Goal: Answer question/provide support: Share knowledge or assist other users

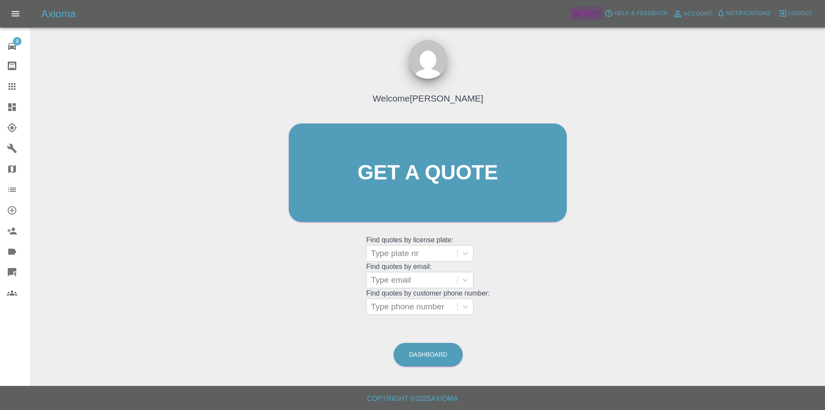
click at [590, 14] on span "Admin" at bounding box center [591, 14] width 19 height 10
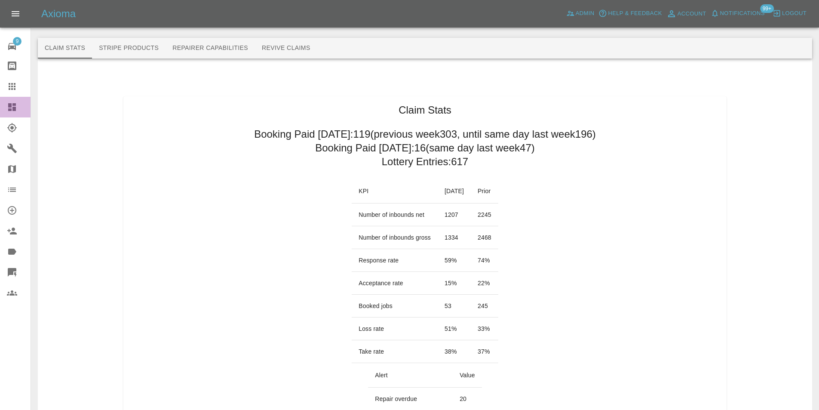
click at [13, 110] on icon at bounding box center [12, 107] width 8 height 8
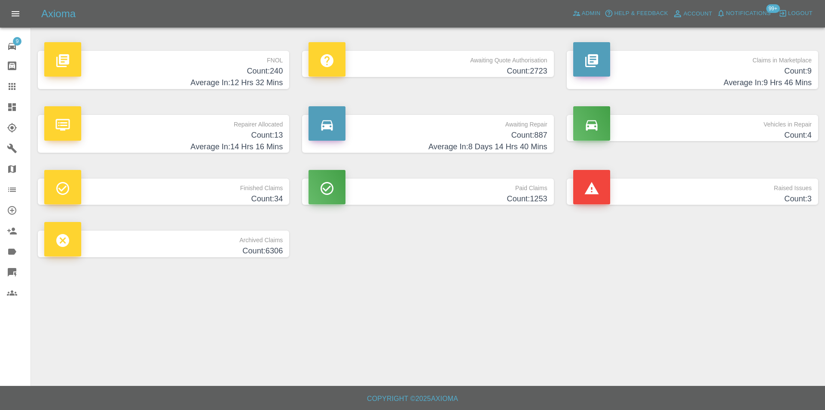
click at [277, 72] on h4 "Count: 240" at bounding box center [163, 71] width 239 height 12
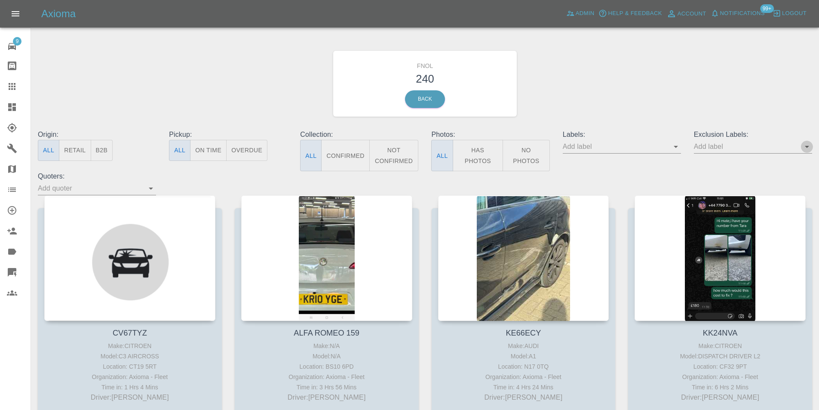
click at [803, 147] on icon "Open" at bounding box center [807, 146] width 10 height 10
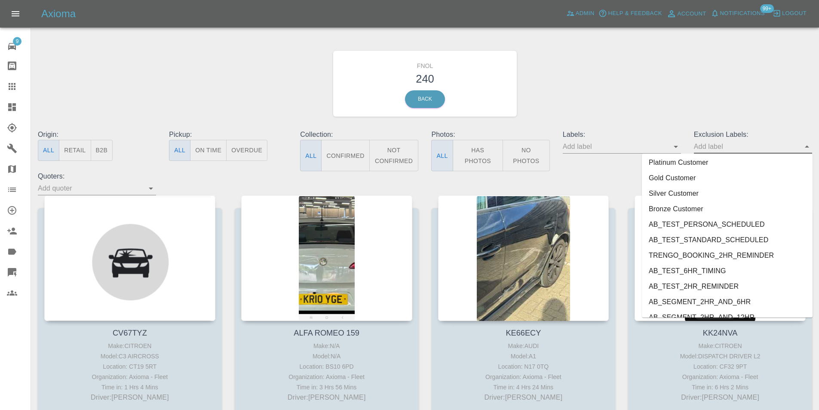
scroll to position [1793, 0]
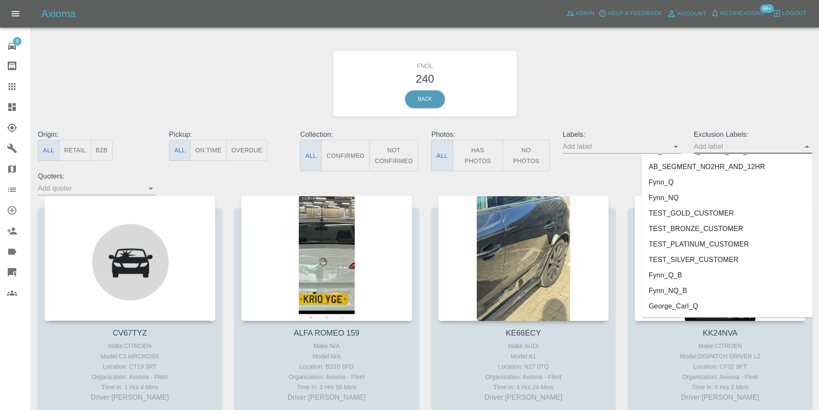
click at [703, 305] on li "George_Carl_Q" at bounding box center [727, 305] width 171 height 15
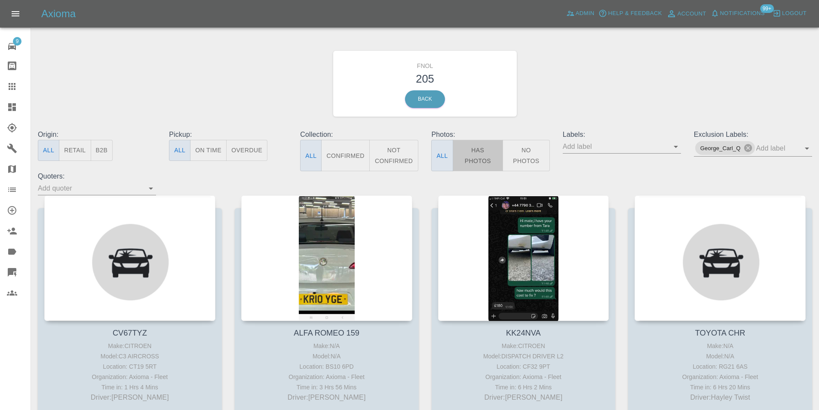
click at [491, 158] on button "Has Photos" at bounding box center [478, 155] width 51 height 31
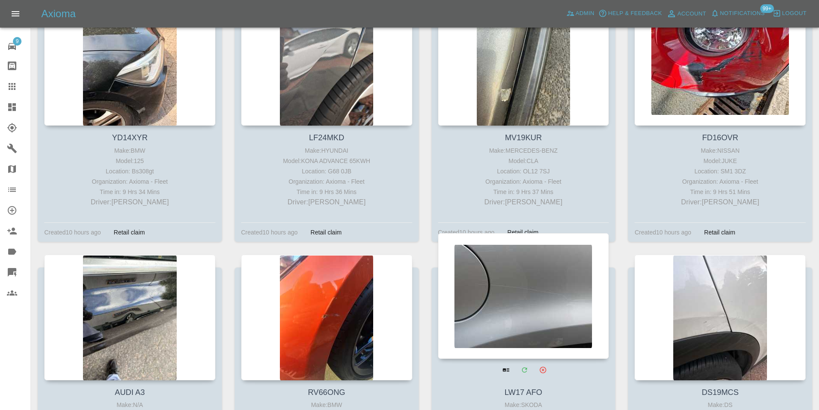
scroll to position [1848, 0]
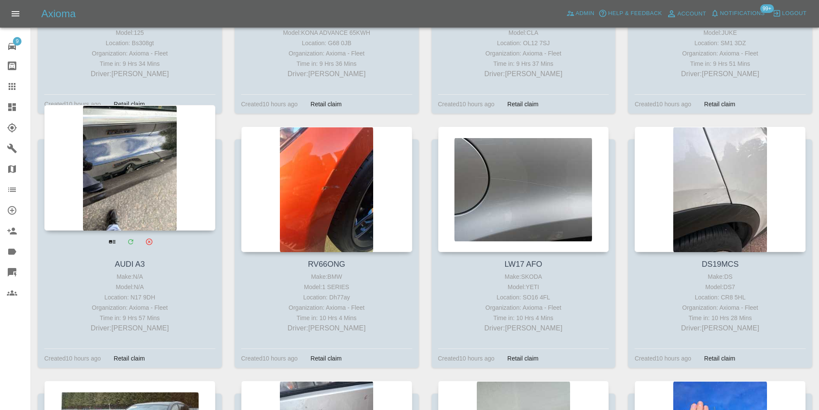
drag, startPoint x: 136, startPoint y: 162, endPoint x: 131, endPoint y: 160, distance: 5.8
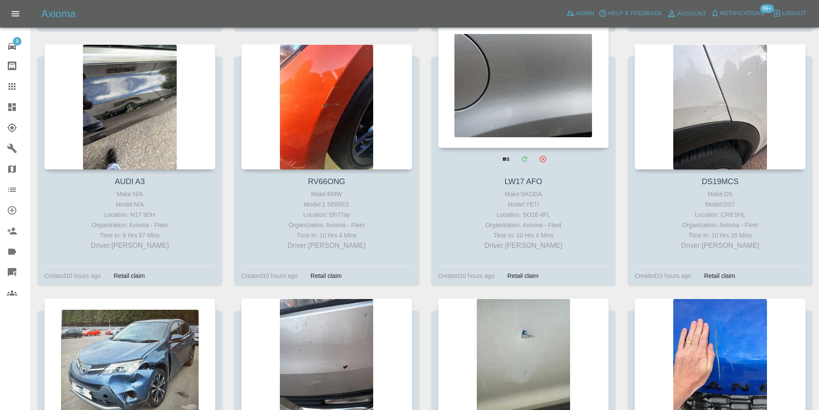
scroll to position [2020, 0]
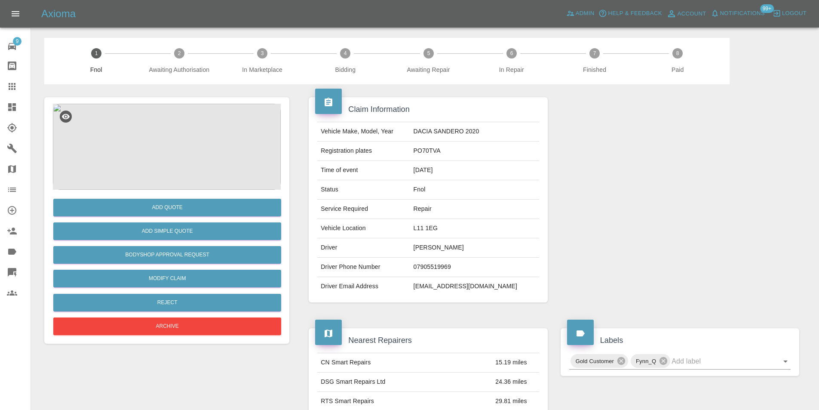
click at [179, 143] on img at bounding box center [167, 147] width 228 height 86
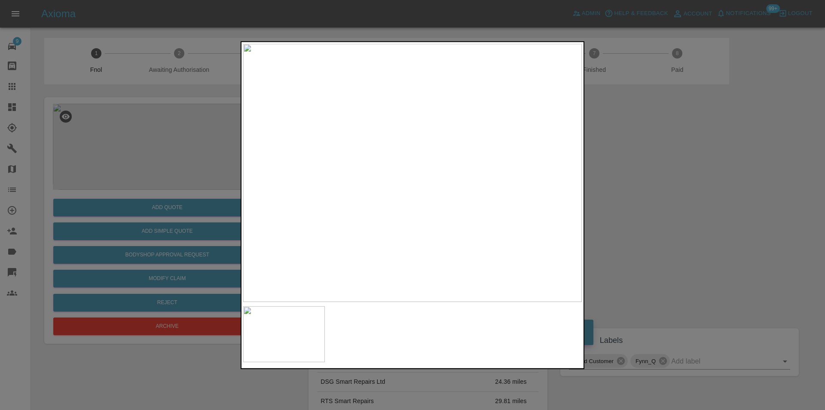
drag, startPoint x: 635, startPoint y: 203, endPoint x: 582, endPoint y: 223, distance: 57.0
click at [636, 203] on div at bounding box center [412, 205] width 825 height 410
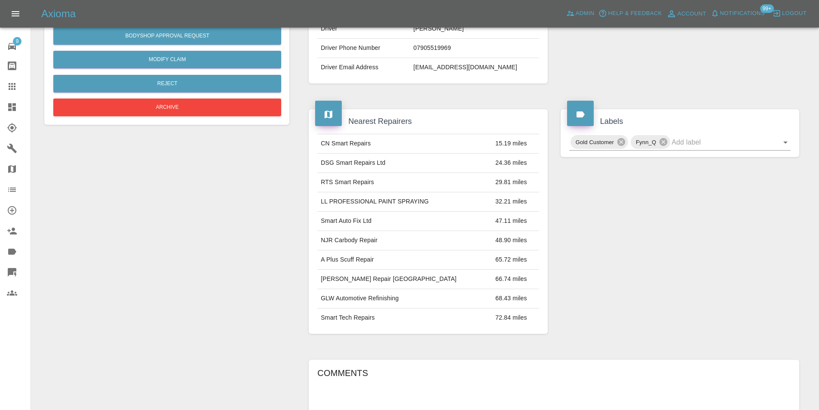
scroll to position [47, 0]
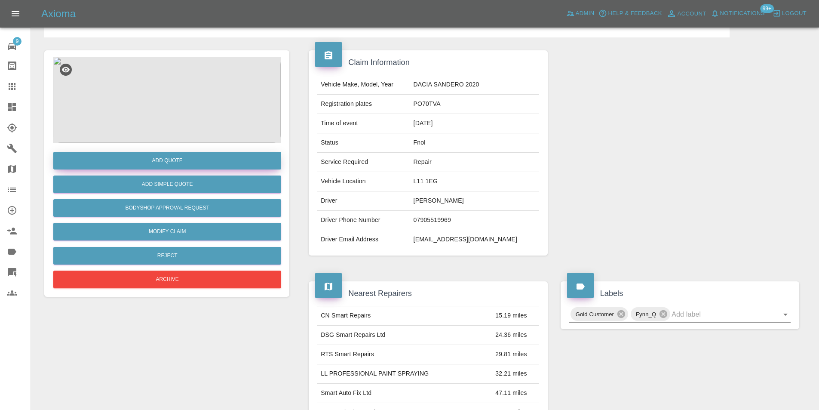
click at [171, 165] on button "Add Quote" at bounding box center [167, 161] width 228 height 18
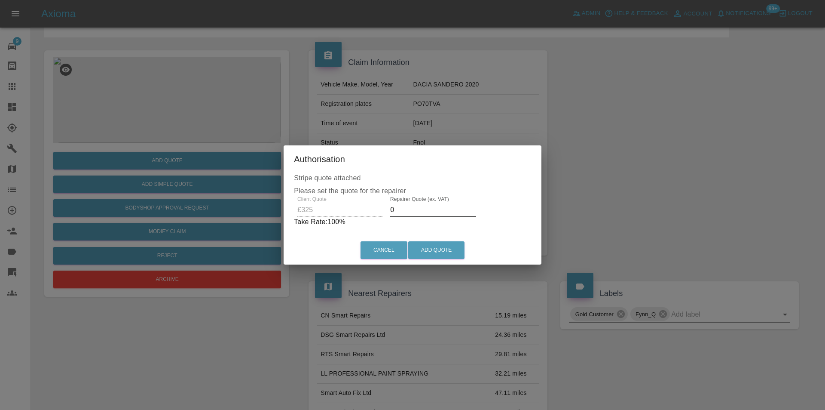
click at [419, 207] on input "0" at bounding box center [433, 210] width 86 height 14
type input "0210"
drag, startPoint x: 439, startPoint y: 251, endPoint x: 432, endPoint y: 234, distance: 18.7
click at [439, 251] on button "Add Quote" at bounding box center [436, 250] width 56 height 18
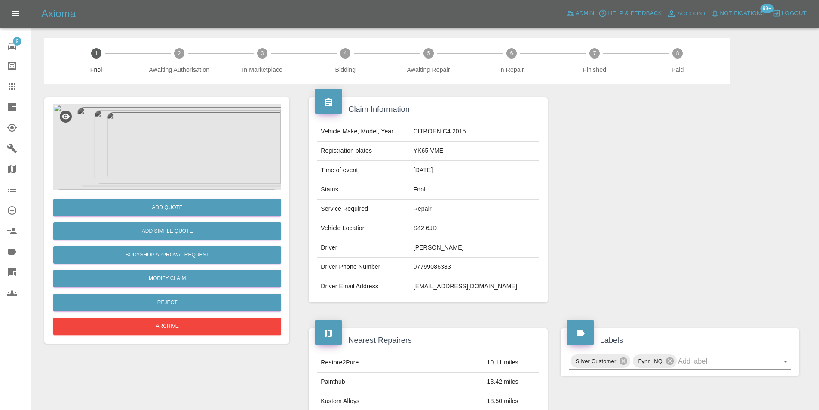
click at [185, 139] on img at bounding box center [167, 147] width 228 height 86
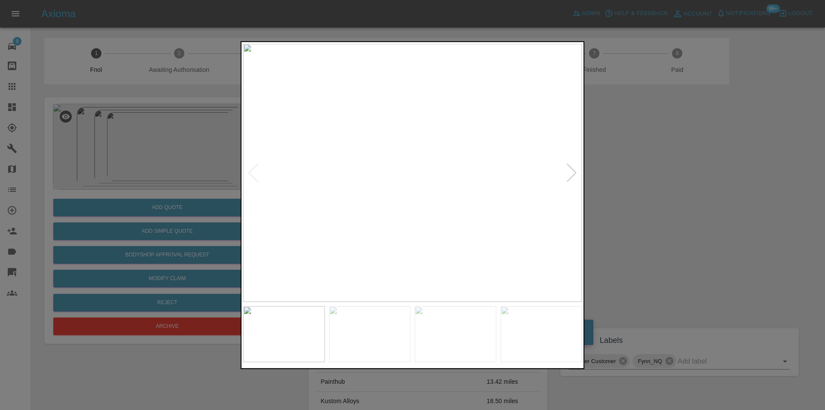
click at [571, 174] on div at bounding box center [572, 172] width 12 height 19
click at [572, 173] on div at bounding box center [572, 172] width 12 height 19
click at [569, 173] on img at bounding box center [412, 172] width 339 height 258
click at [713, 195] on div at bounding box center [412, 205] width 825 height 410
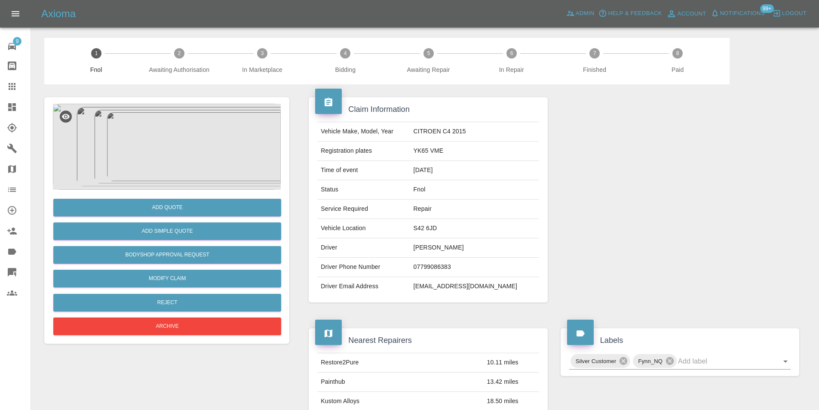
scroll to position [129, 0]
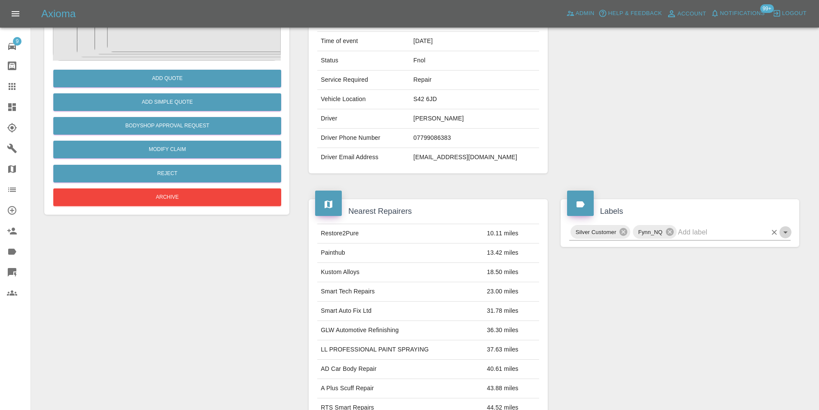
click at [788, 233] on icon "Open" at bounding box center [785, 232] width 10 height 10
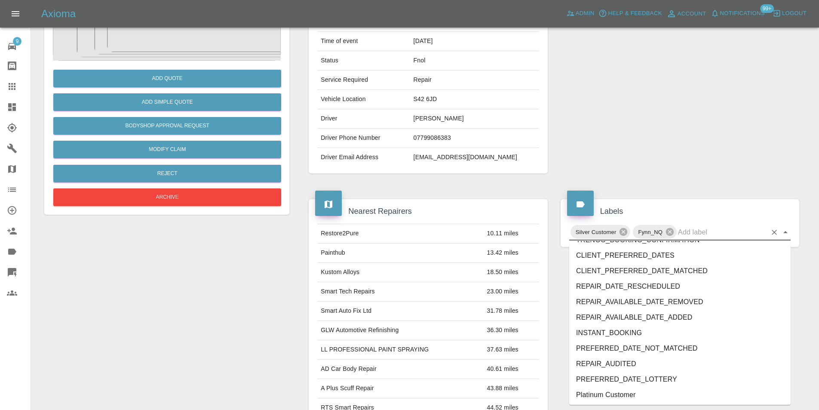
scroll to position [1762, 0]
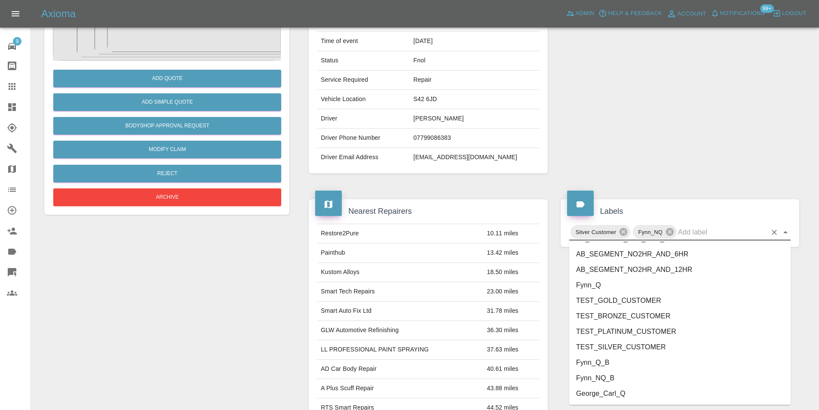
click at [637, 393] on li "George_Carl_Q" at bounding box center [679, 393] width 221 height 15
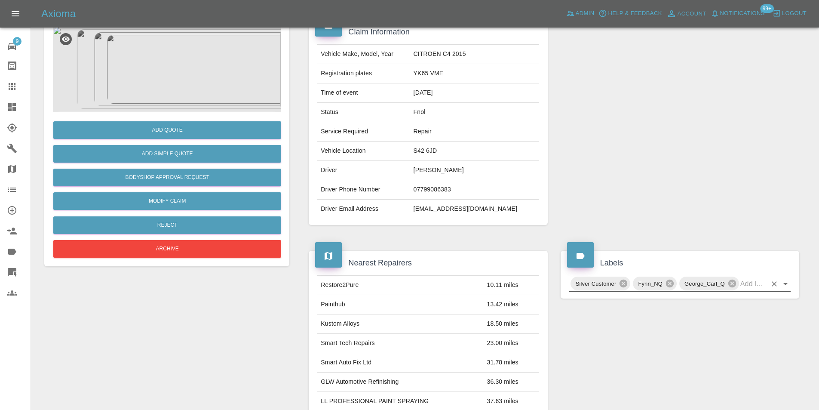
scroll to position [0, 0]
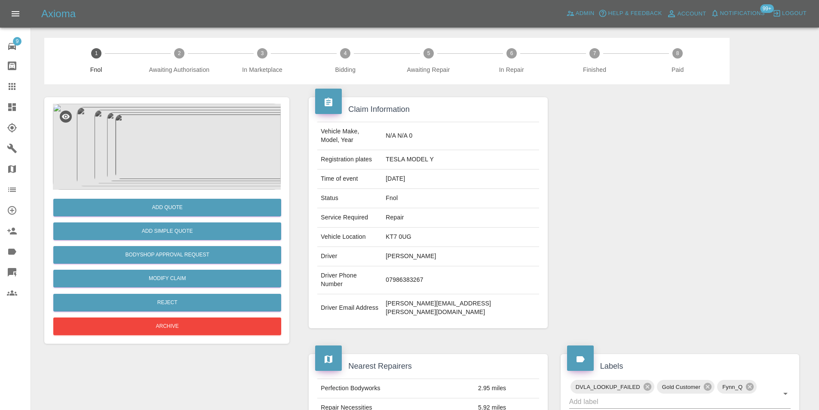
click at [183, 122] on img at bounding box center [167, 147] width 228 height 86
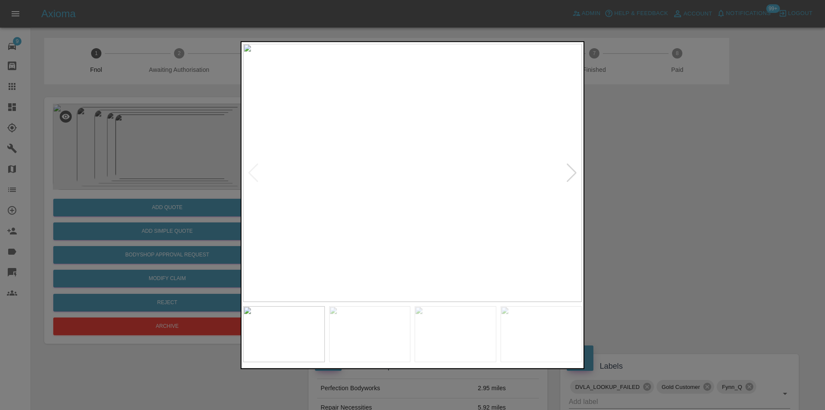
click at [569, 173] on div at bounding box center [572, 172] width 12 height 19
click at [570, 171] on div at bounding box center [572, 172] width 12 height 19
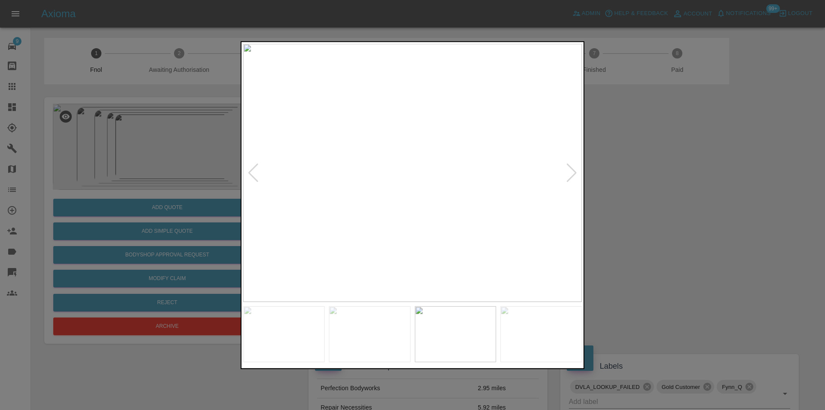
click at [693, 169] on div at bounding box center [412, 205] width 825 height 410
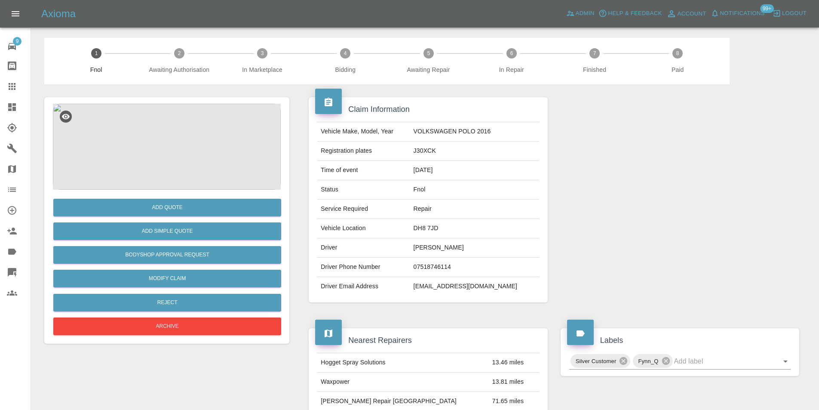
click at [184, 145] on img at bounding box center [167, 147] width 228 height 86
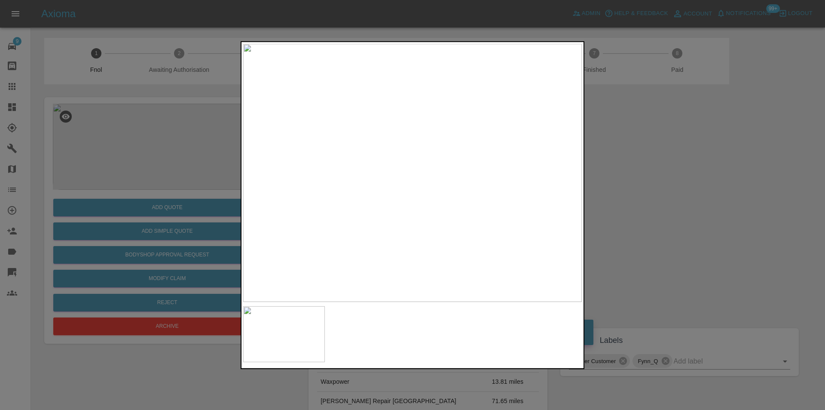
click at [388, 173] on img at bounding box center [412, 172] width 339 height 258
click at [388, 173] on img at bounding box center [487, 170] width 1016 height 774
click at [668, 189] on div at bounding box center [412, 205] width 825 height 410
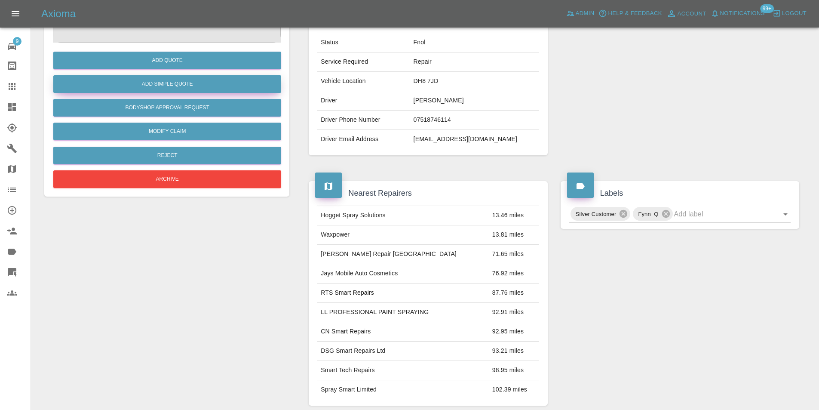
scroll to position [43, 0]
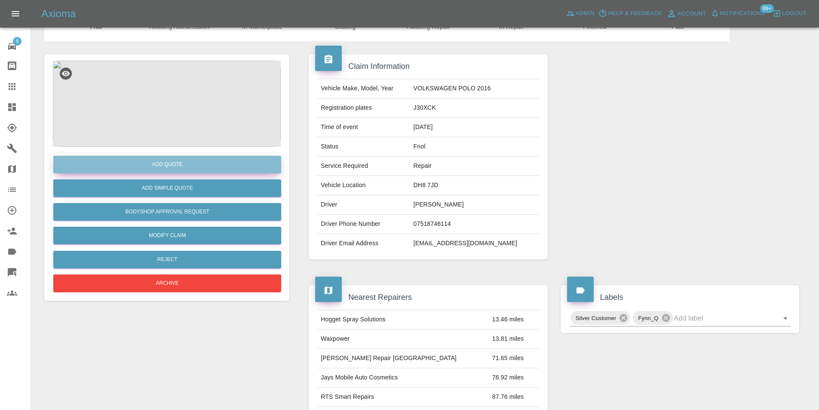
click at [162, 161] on button "Add Quote" at bounding box center [167, 165] width 228 height 18
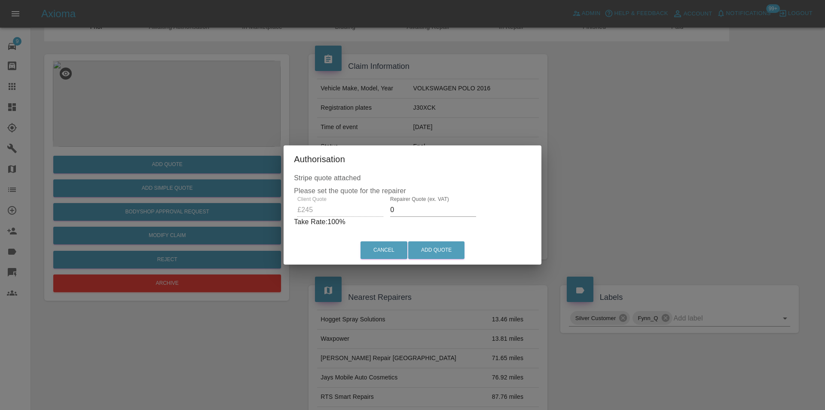
click at [417, 212] on input "0" at bounding box center [433, 210] width 86 height 14
type input "0155"
click at [450, 249] on button "Add Quote" at bounding box center [436, 250] width 56 height 18
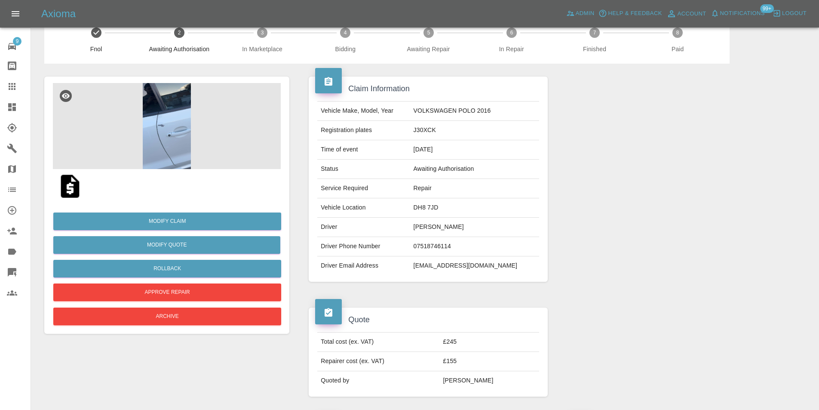
scroll to position [0, 0]
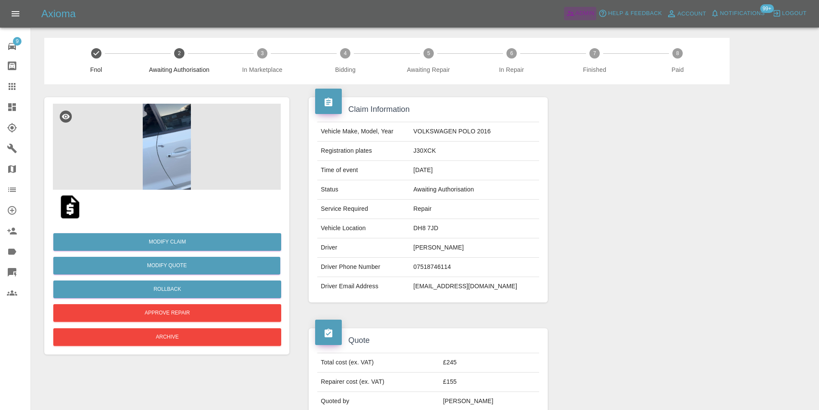
click at [580, 10] on span "Admin" at bounding box center [585, 14] width 19 height 10
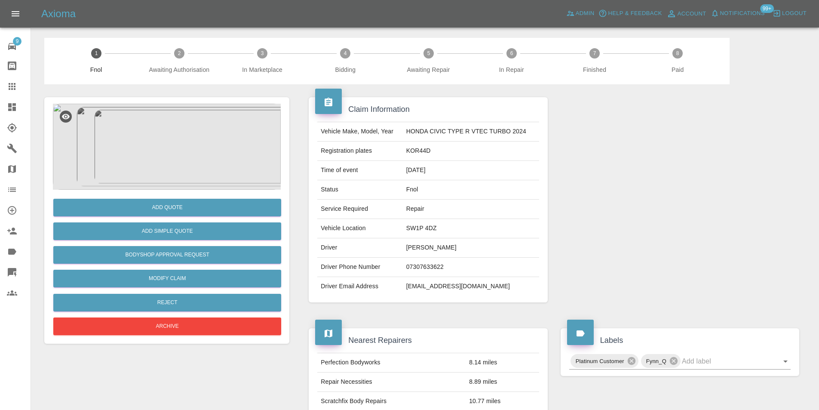
click at [179, 137] on img at bounding box center [167, 147] width 228 height 86
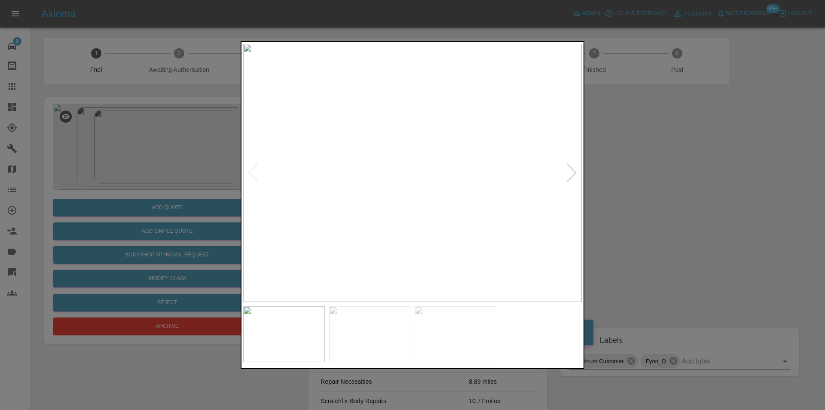
click at [569, 176] on div at bounding box center [572, 172] width 12 height 19
click at [569, 176] on img at bounding box center [412, 172] width 339 height 258
click at [659, 192] on div at bounding box center [412, 205] width 825 height 410
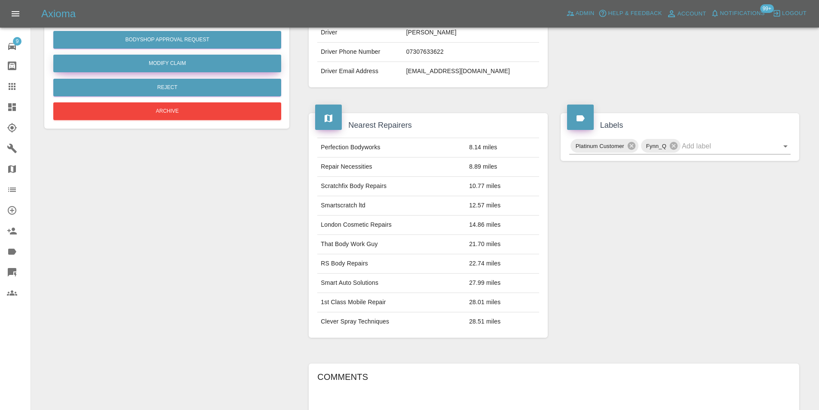
scroll to position [43, 0]
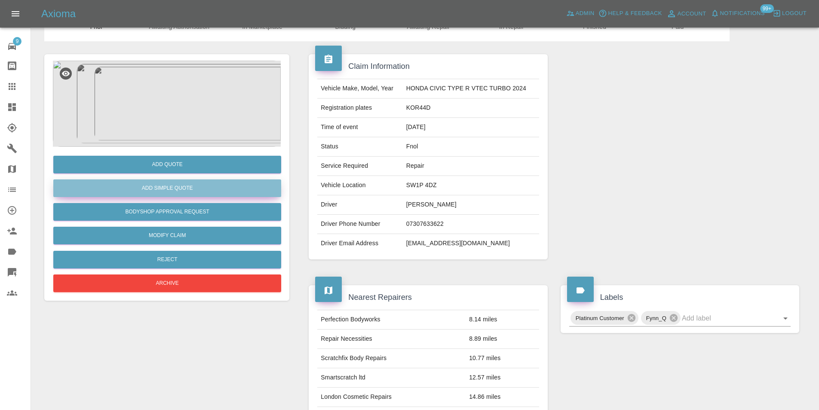
click at [179, 182] on button "Add Simple Quote" at bounding box center [167, 188] width 228 height 18
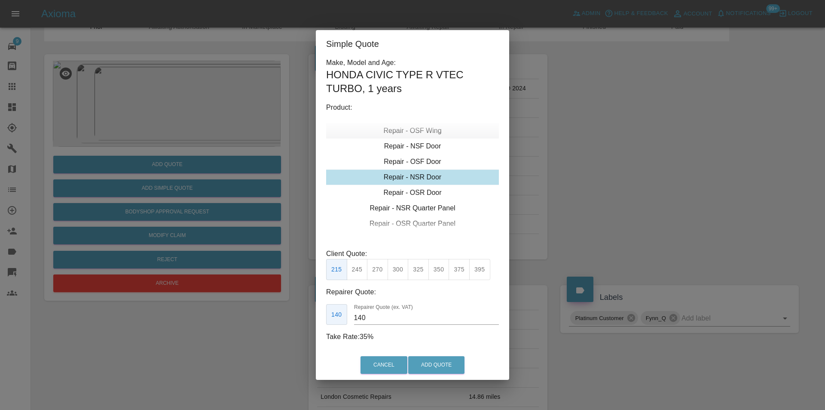
click at [426, 132] on div "Repair - OSF Wing" at bounding box center [412, 130] width 173 height 15
click at [422, 161] on div "Repair - NSF Wing" at bounding box center [412, 161] width 173 height 15
click at [376, 270] on button "275" at bounding box center [377, 269] width 21 height 21
click at [401, 270] on button "300" at bounding box center [398, 269] width 21 height 21
type input "195"
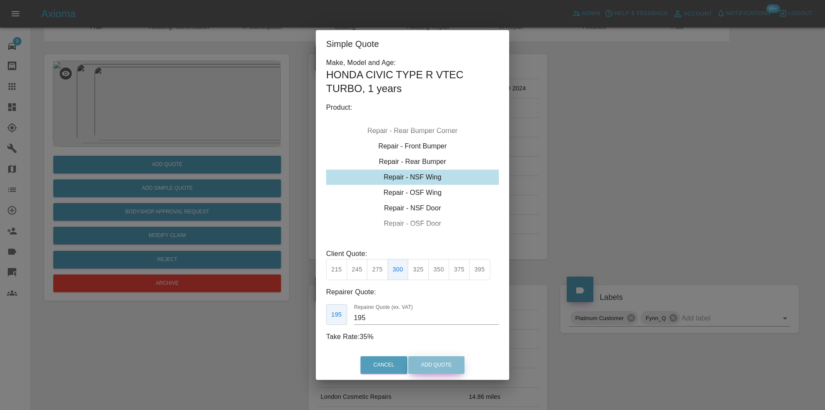
click at [446, 362] on button "Add Quote" at bounding box center [436, 365] width 56 height 18
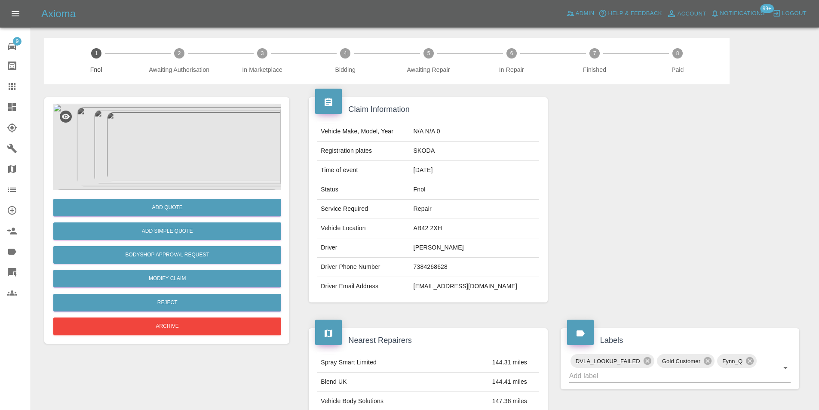
click at [173, 132] on img at bounding box center [167, 147] width 228 height 86
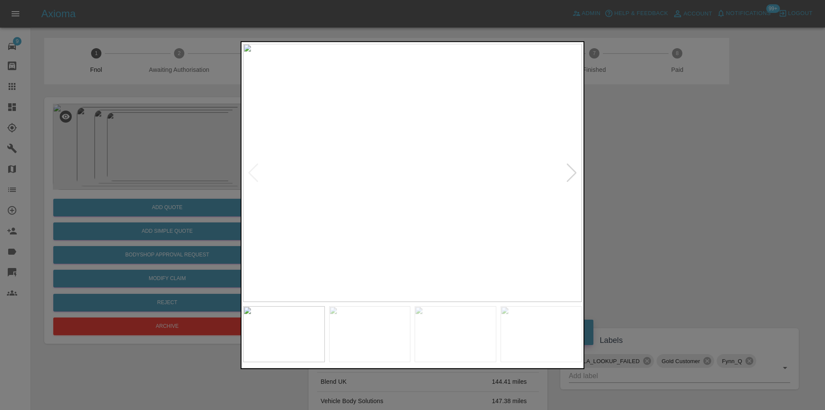
click at [575, 175] on div at bounding box center [572, 172] width 12 height 19
click at [575, 175] on img at bounding box center [412, 172] width 339 height 258
click at [251, 170] on div at bounding box center [254, 172] width 12 height 19
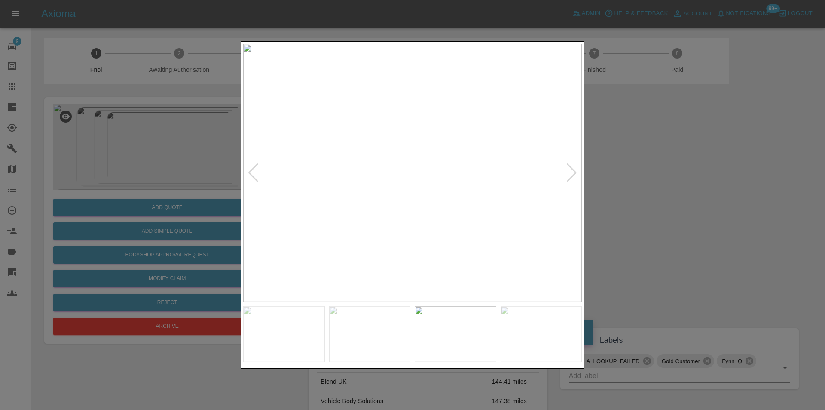
click at [255, 175] on div at bounding box center [254, 172] width 12 height 19
drag, startPoint x: 254, startPoint y: 175, endPoint x: 276, endPoint y: 177, distance: 21.5
click at [255, 175] on div at bounding box center [254, 172] width 12 height 19
click at [616, 194] on div at bounding box center [412, 205] width 825 height 410
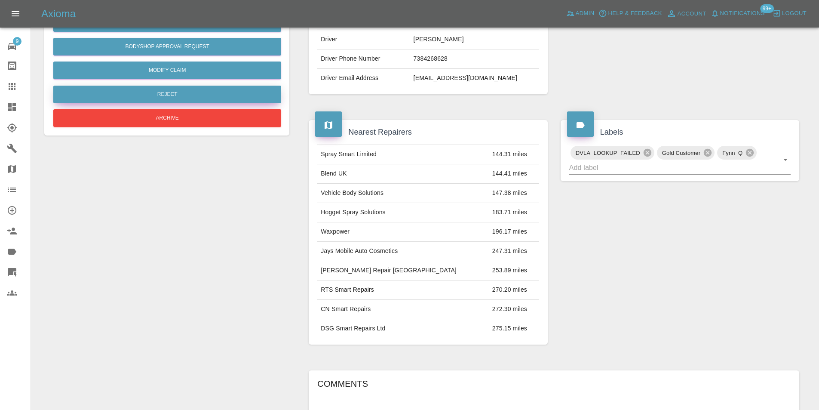
scroll to position [86, 0]
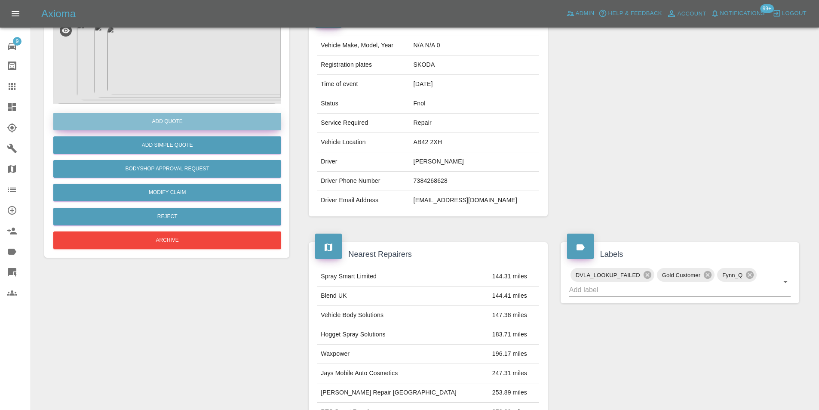
click at [173, 124] on button "Add Quote" at bounding box center [167, 122] width 228 height 18
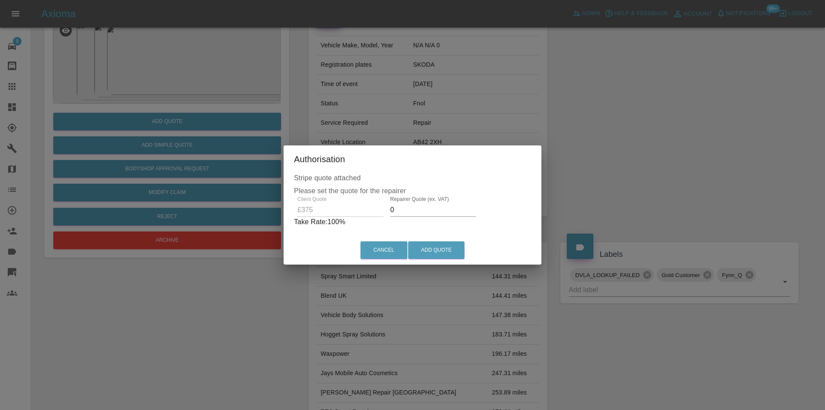
click at [417, 209] on input "0" at bounding box center [433, 210] width 86 height 14
type input "0235"
click at [432, 247] on button "Add Quote" at bounding box center [436, 250] width 56 height 18
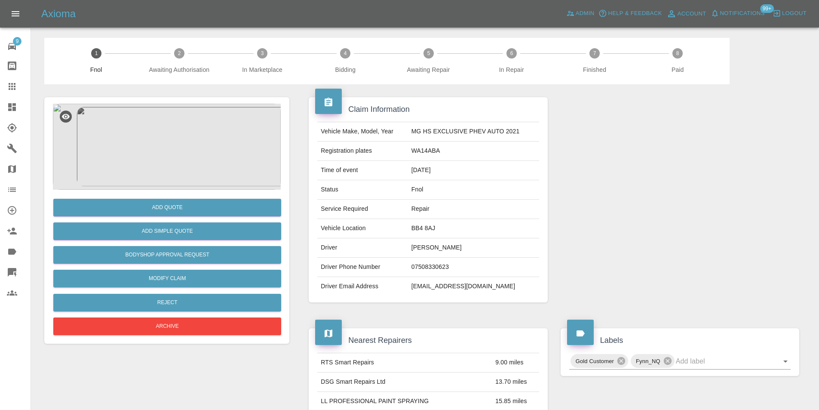
click at [169, 134] on img at bounding box center [167, 147] width 228 height 86
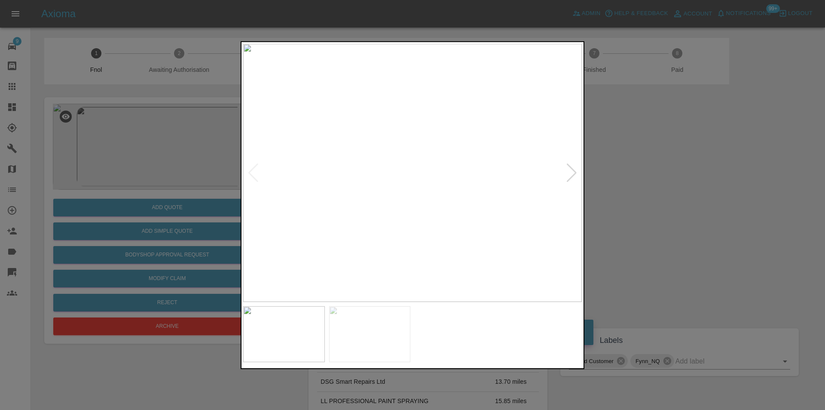
click at [570, 174] on div at bounding box center [572, 172] width 12 height 19
click at [570, 174] on img at bounding box center [412, 172] width 339 height 258
click at [639, 180] on div at bounding box center [412, 205] width 825 height 410
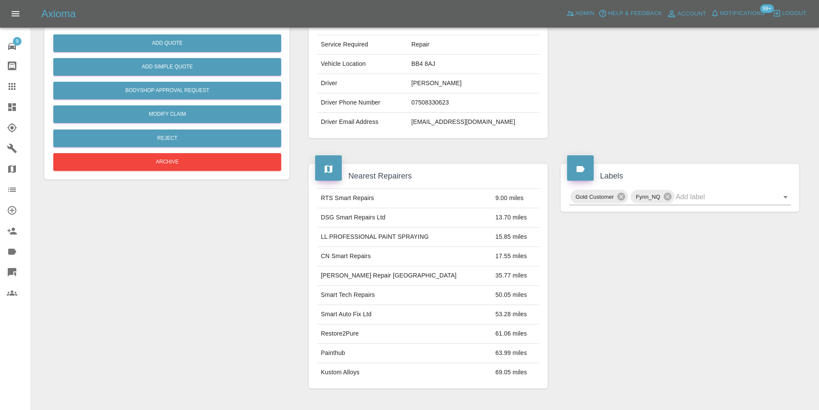
scroll to position [43, 0]
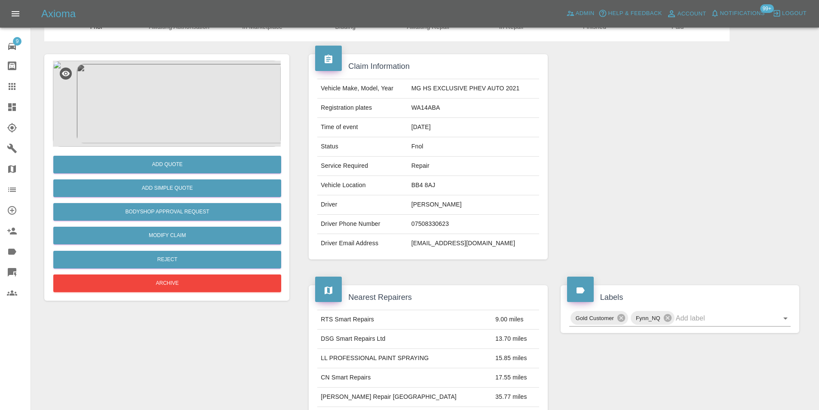
click at [178, 113] on img at bounding box center [167, 104] width 228 height 86
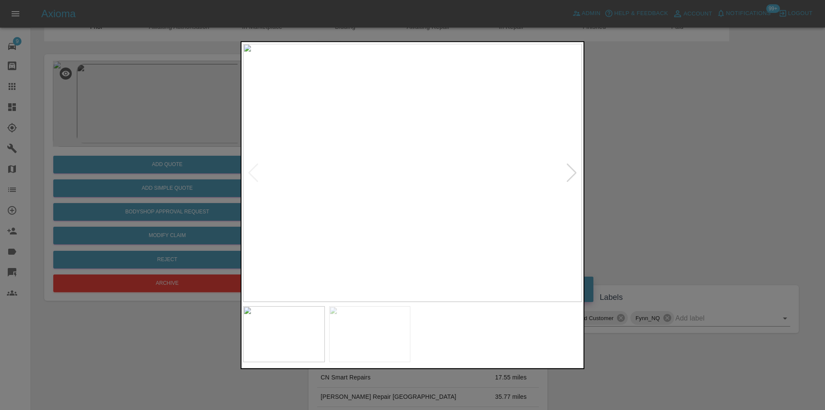
click at [466, 216] on img at bounding box center [412, 172] width 339 height 258
click at [458, 214] on img at bounding box center [253, 43] width 1016 height 774
click at [459, 213] on img at bounding box center [253, 43] width 1016 height 774
click at [570, 177] on div at bounding box center [572, 172] width 12 height 19
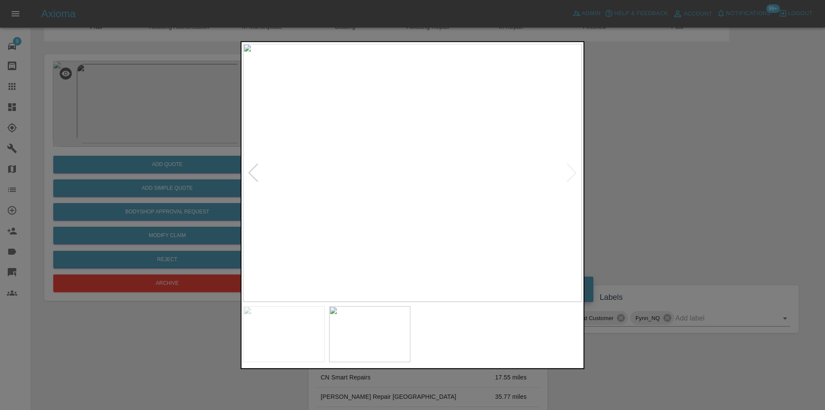
drag, startPoint x: 661, startPoint y: 194, endPoint x: 496, endPoint y: 236, distance: 170.4
click at [662, 194] on div at bounding box center [412, 205] width 825 height 410
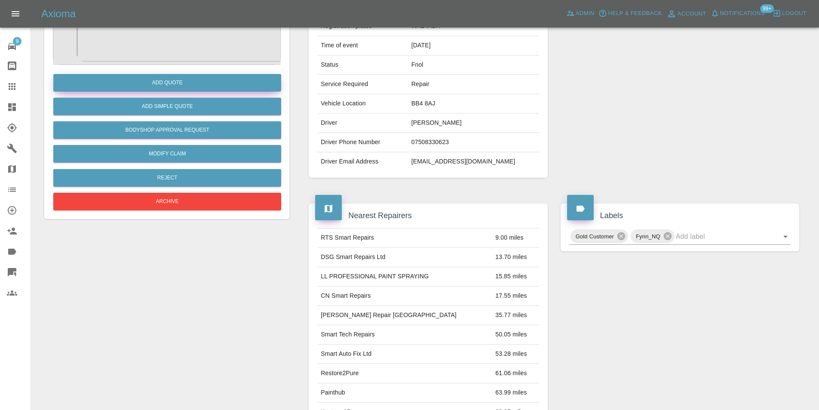
scroll to position [4, 0]
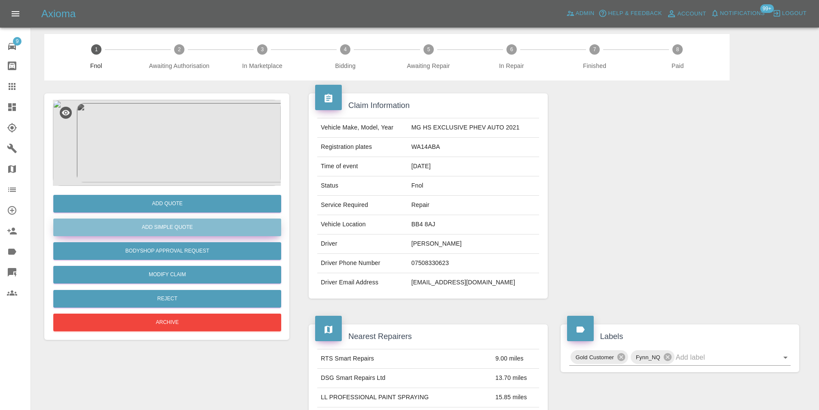
click at [194, 227] on button "Add Simple Quote" at bounding box center [167, 227] width 228 height 18
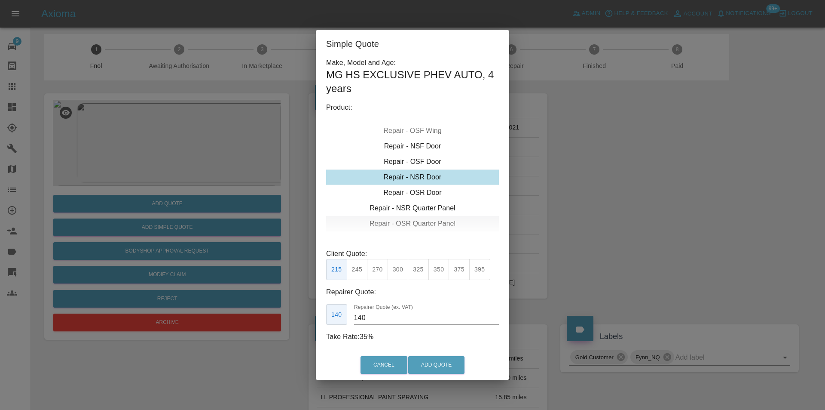
click at [418, 221] on div "Repair - OSR Quarter Panel" at bounding box center [412, 223] width 173 height 15
click at [423, 178] on div "Repair - OSR Quarter Panel" at bounding box center [412, 176] width 173 height 15
click at [417, 270] on button "325" at bounding box center [418, 269] width 21 height 21
type input "210"
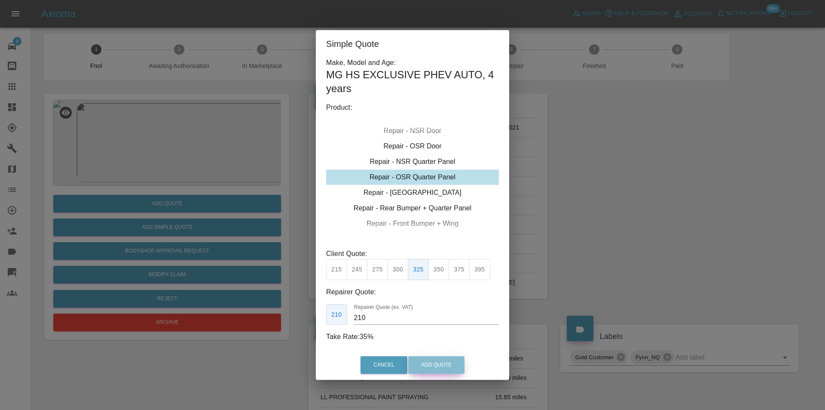
click at [428, 361] on button "Add Quote" at bounding box center [436, 365] width 56 height 18
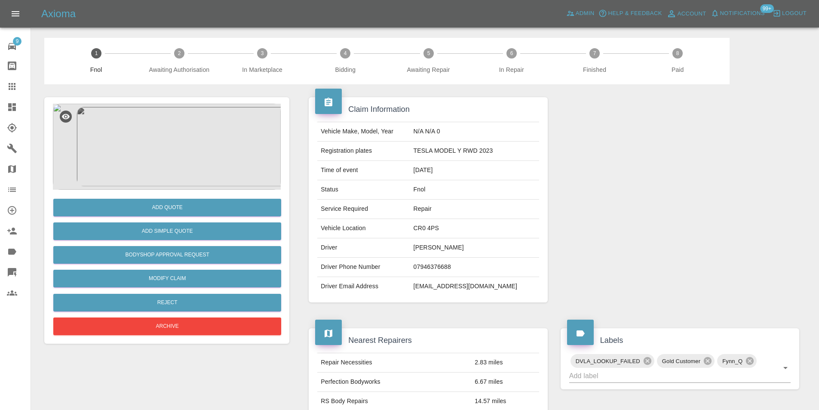
click at [177, 141] on img at bounding box center [167, 147] width 228 height 86
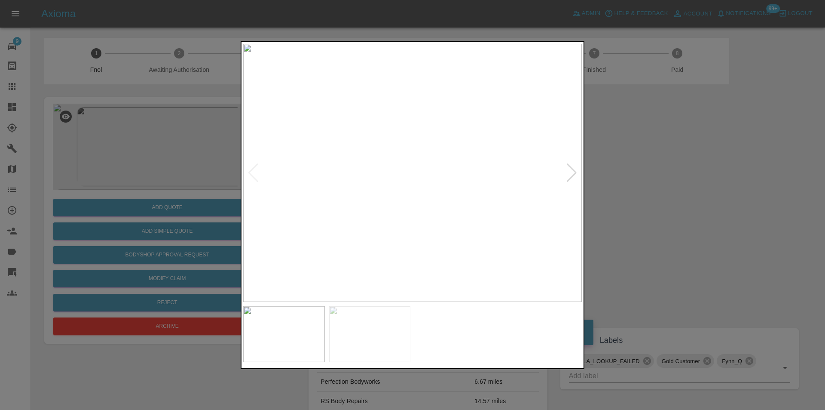
click at [574, 172] on div at bounding box center [572, 172] width 12 height 19
click at [574, 171] on img at bounding box center [412, 172] width 339 height 258
drag, startPoint x: 686, startPoint y: 188, endPoint x: 411, endPoint y: 250, distance: 282.8
click at [680, 190] on div at bounding box center [412, 205] width 825 height 410
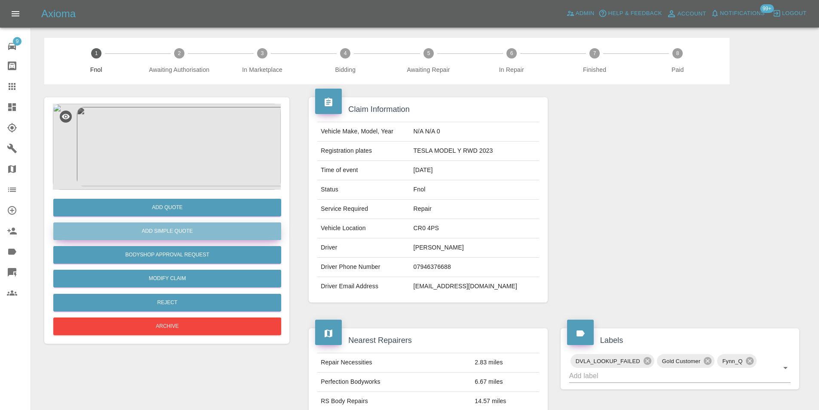
click at [174, 231] on button "Add Simple Quote" at bounding box center [167, 231] width 228 height 18
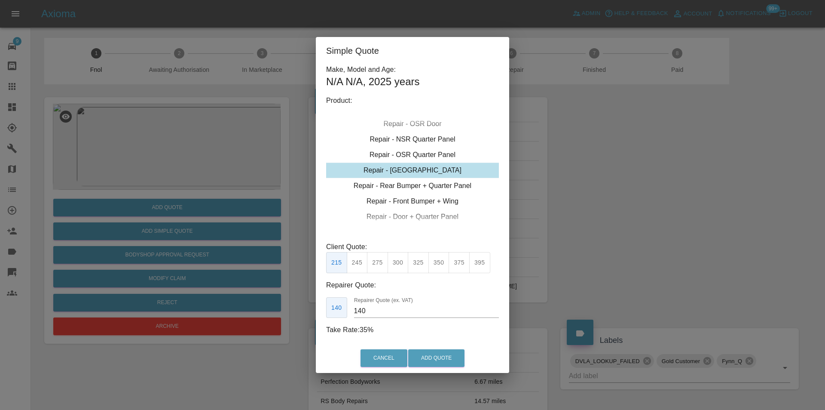
click at [432, 169] on div "Repair - [GEOGRAPHIC_DATA]" at bounding box center [412, 169] width 173 height 15
click at [454, 265] on button "375" at bounding box center [459, 262] width 21 height 21
type input "250"
click at [453, 362] on button "Add Quote" at bounding box center [436, 358] width 56 height 18
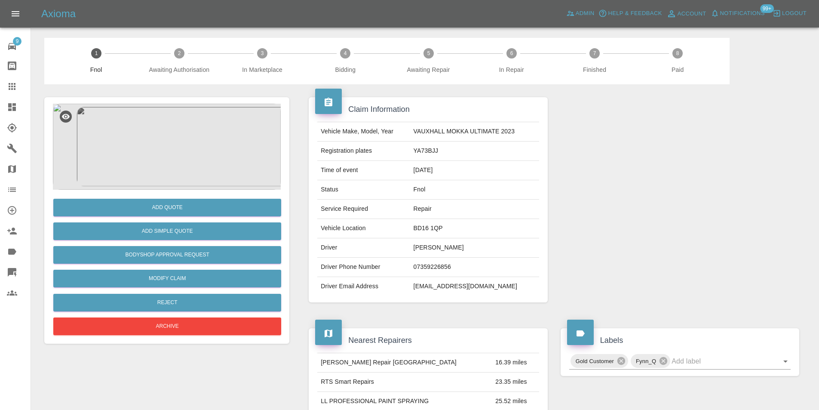
click at [189, 152] on img at bounding box center [167, 147] width 228 height 86
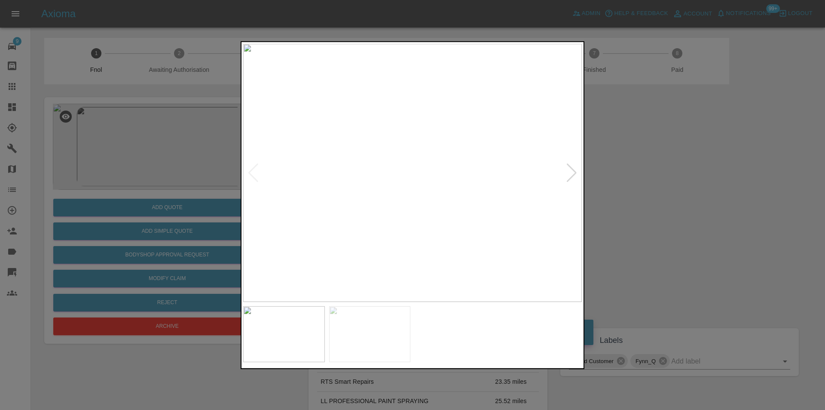
click at [570, 174] on div at bounding box center [572, 172] width 12 height 19
click at [570, 174] on img at bounding box center [412, 172] width 339 height 258
click at [678, 182] on div at bounding box center [412, 205] width 825 height 410
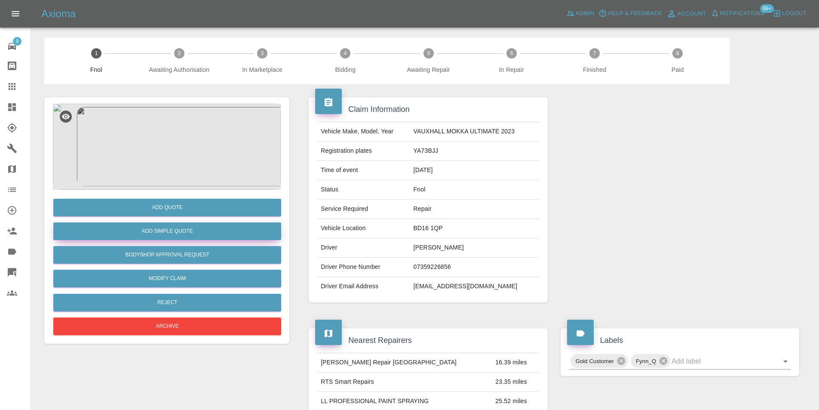
click at [173, 230] on button "Add Simple Quote" at bounding box center [167, 231] width 228 height 18
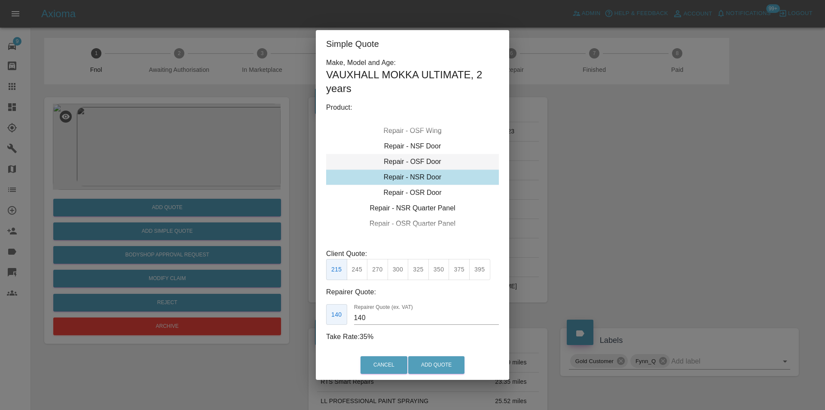
click at [423, 162] on div "Repair - OSF Door" at bounding box center [412, 161] width 173 height 15
click at [378, 270] on button "275" at bounding box center [377, 269] width 21 height 21
drag, startPoint x: 360, startPoint y: 272, endPoint x: 425, endPoint y: 349, distance: 100.7
click at [360, 272] on button "245" at bounding box center [357, 269] width 21 height 21
type input "160"
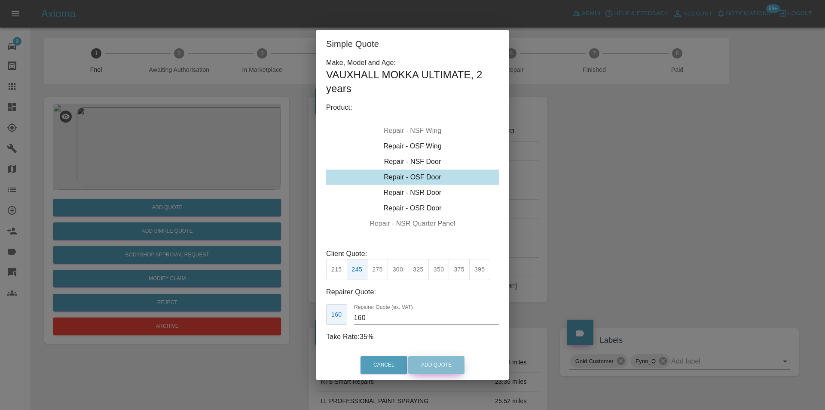
click at [433, 363] on button "Add Quote" at bounding box center [436, 365] width 56 height 18
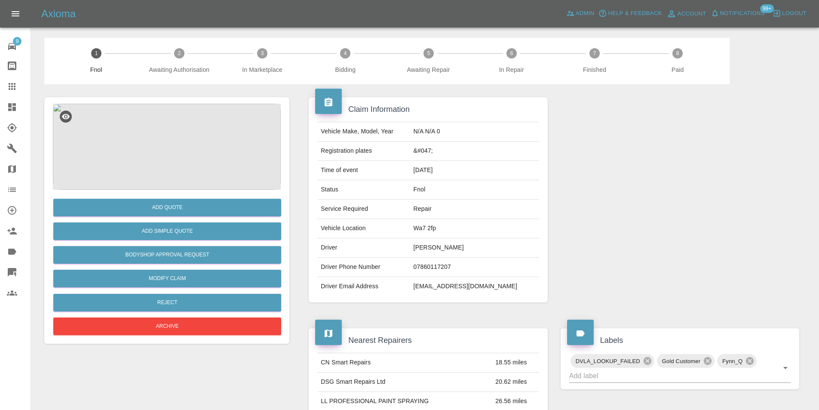
click at [159, 135] on img at bounding box center [167, 147] width 228 height 86
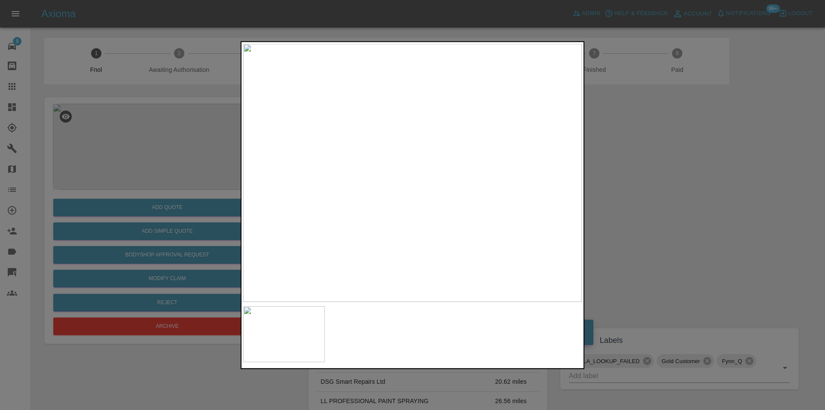
click at [423, 168] on img at bounding box center [412, 172] width 339 height 258
click at [423, 168] on img at bounding box center [382, 187] width 1016 height 774
click at [423, 167] on img at bounding box center [382, 187] width 1016 height 774
click at [692, 214] on div at bounding box center [412, 205] width 825 height 410
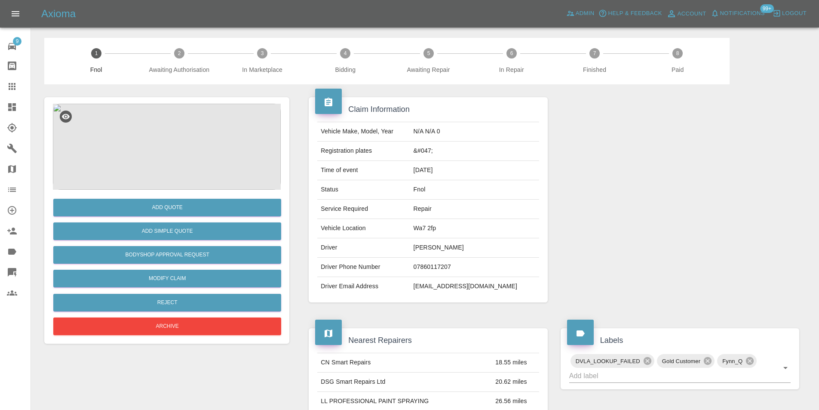
click at [178, 143] on img at bounding box center [167, 147] width 228 height 86
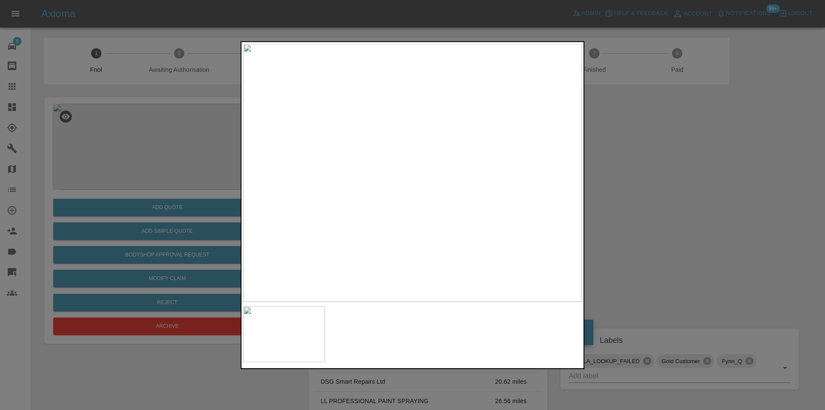
click at [418, 155] on img at bounding box center [412, 172] width 339 height 258
click at [414, 87] on img at bounding box center [403, 176] width 1016 height 774
click at [693, 163] on div at bounding box center [412, 205] width 825 height 410
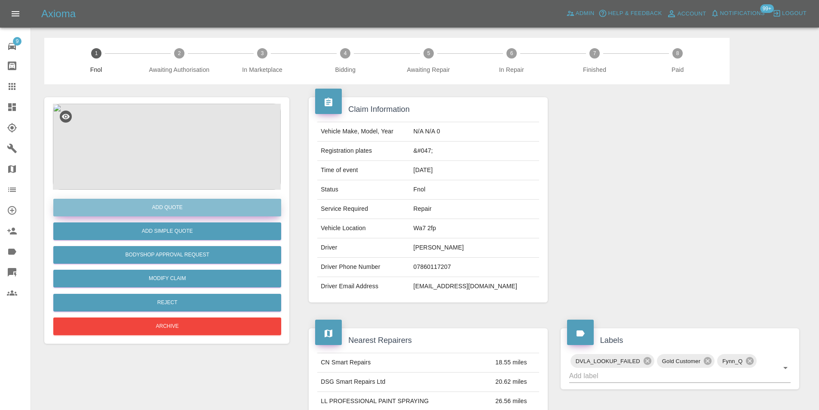
click at [180, 206] on button "Add Quote" at bounding box center [167, 208] width 228 height 18
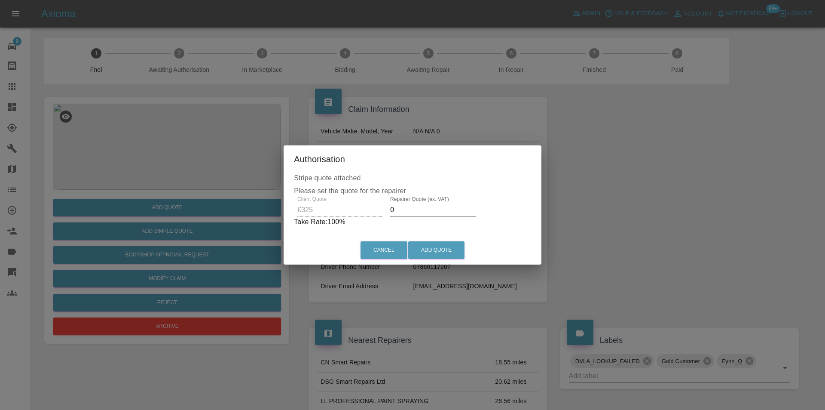
click at [414, 209] on input "0" at bounding box center [433, 210] width 86 height 14
type input "0210"
click at [444, 245] on button "Add Quote" at bounding box center [436, 250] width 56 height 18
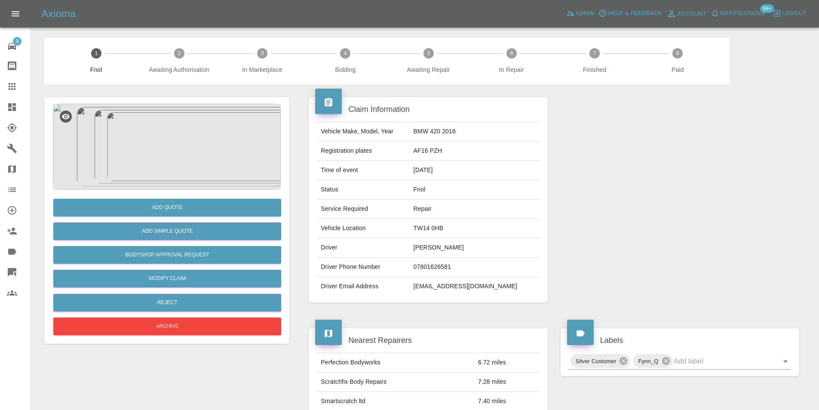
click at [190, 135] on img at bounding box center [167, 147] width 228 height 86
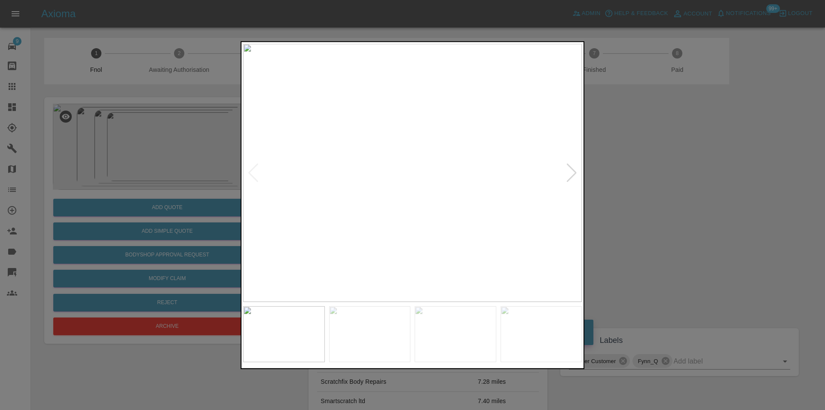
click at [571, 172] on div at bounding box center [572, 172] width 12 height 19
click at [572, 170] on img at bounding box center [412, 172] width 339 height 258
drag, startPoint x: 678, startPoint y: 187, endPoint x: 630, endPoint y: 197, distance: 49.2
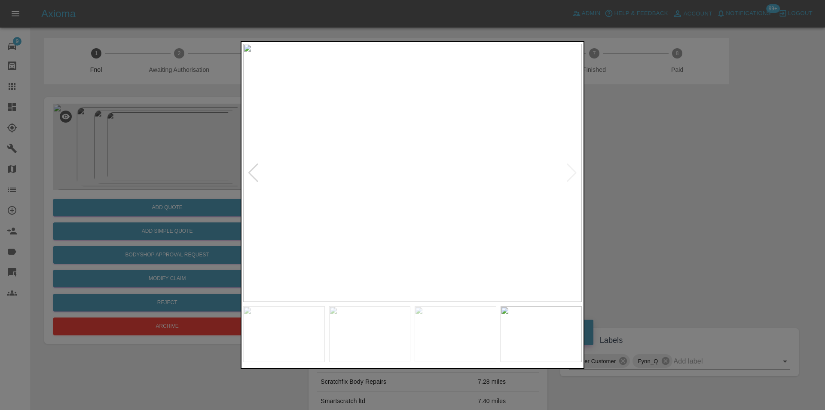
click at [677, 187] on div at bounding box center [412, 205] width 825 height 410
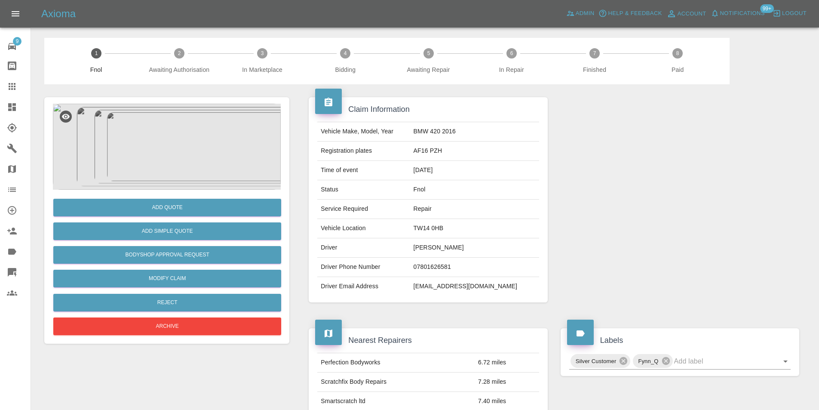
click at [177, 148] on img at bounding box center [167, 147] width 228 height 86
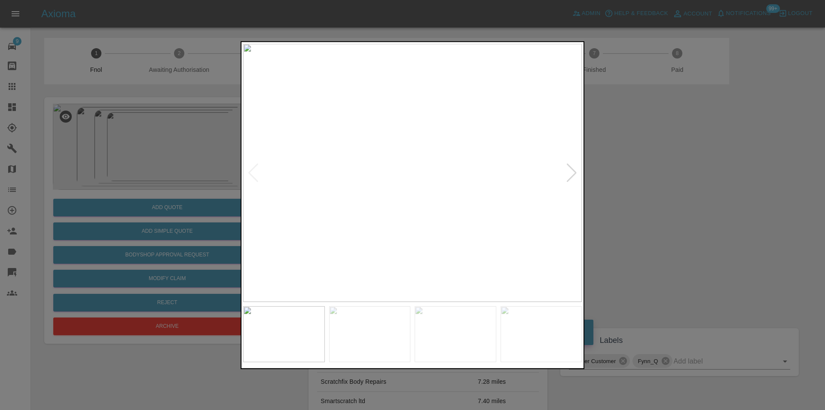
click at [576, 172] on div at bounding box center [572, 172] width 12 height 19
click at [576, 172] on img at bounding box center [412, 172] width 339 height 258
click at [653, 184] on div at bounding box center [412, 205] width 825 height 410
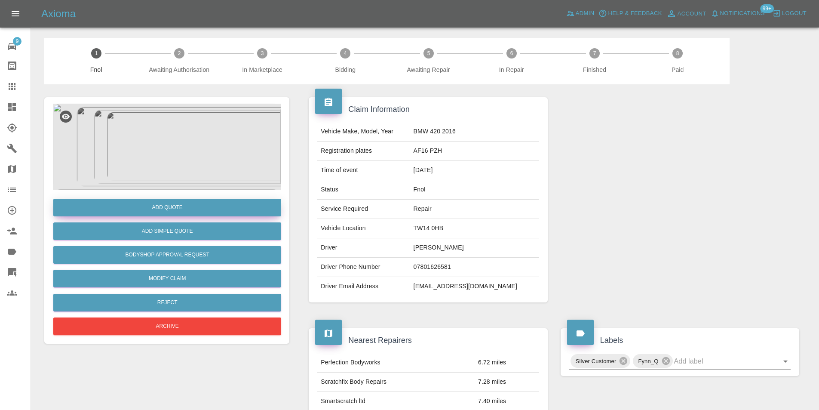
click at [178, 206] on button "Add Quote" at bounding box center [167, 208] width 228 height 18
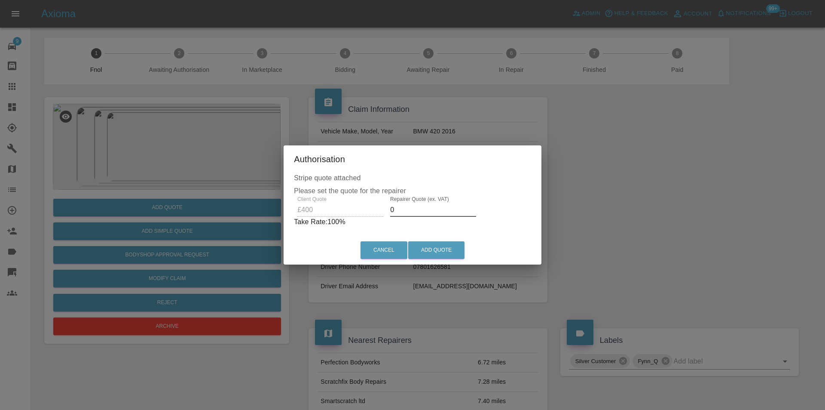
click at [412, 210] on input "0" at bounding box center [433, 210] width 86 height 14
type input "0260"
click at [428, 247] on button "Add Quote" at bounding box center [436, 250] width 56 height 18
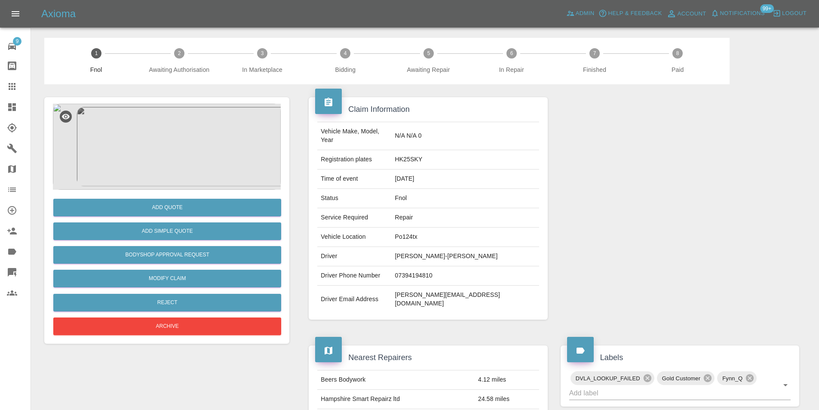
click at [170, 147] on img at bounding box center [167, 147] width 228 height 86
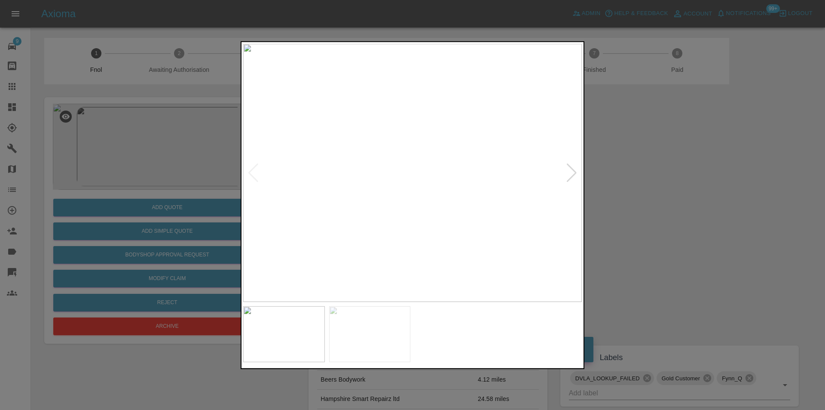
click at [570, 175] on div at bounding box center [572, 172] width 12 height 19
click at [570, 175] on img at bounding box center [412, 172] width 339 height 258
click at [664, 185] on div at bounding box center [412, 205] width 825 height 410
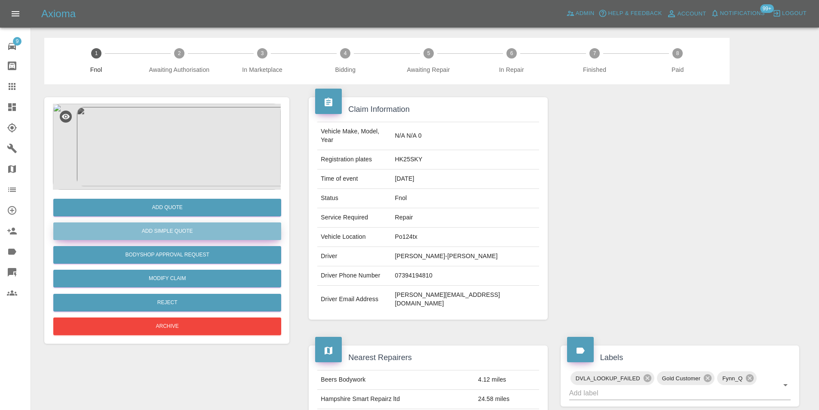
click at [216, 228] on button "Add Simple Quote" at bounding box center [167, 231] width 228 height 18
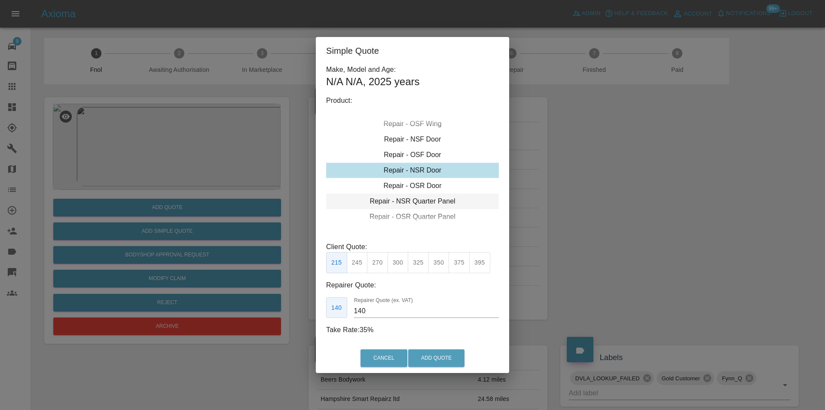
click at [436, 199] on div "Repair - NSR Quarter Panel" at bounding box center [412, 200] width 173 height 15
click at [382, 258] on button "275" at bounding box center [377, 262] width 21 height 21
type input "180"
click at [439, 357] on button "Add Quote" at bounding box center [436, 358] width 56 height 18
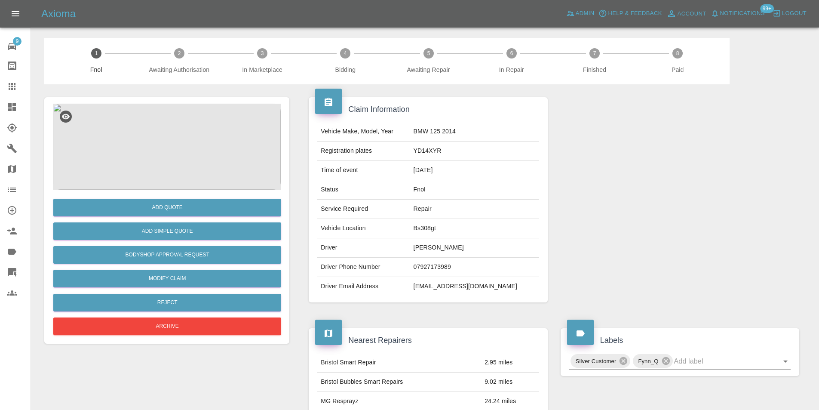
click at [163, 160] on img at bounding box center [167, 147] width 228 height 86
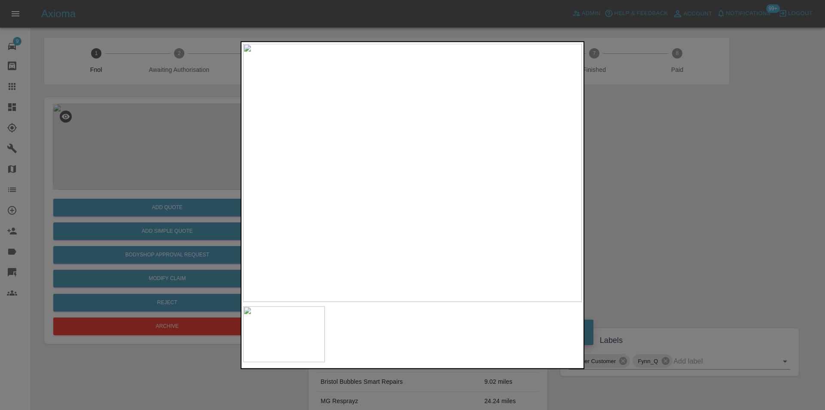
click at [373, 219] on img at bounding box center [412, 172] width 339 height 258
click at [357, 186] on img at bounding box center [533, 32] width 1016 height 774
drag, startPoint x: 650, startPoint y: 214, endPoint x: 411, endPoint y: 248, distance: 241.0
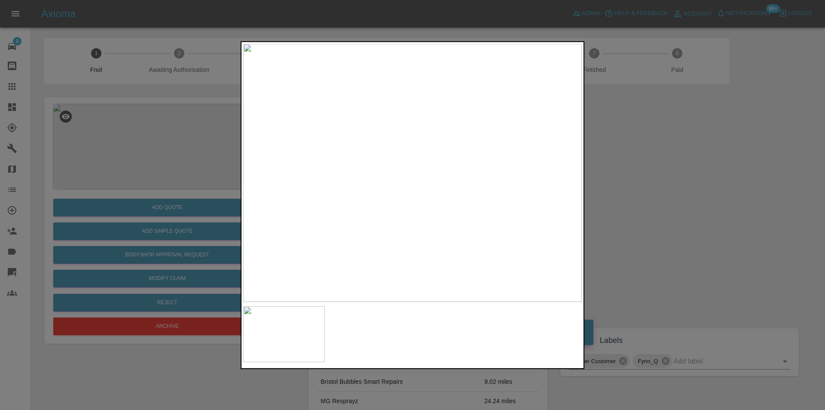
click at [647, 214] on div at bounding box center [412, 205] width 825 height 410
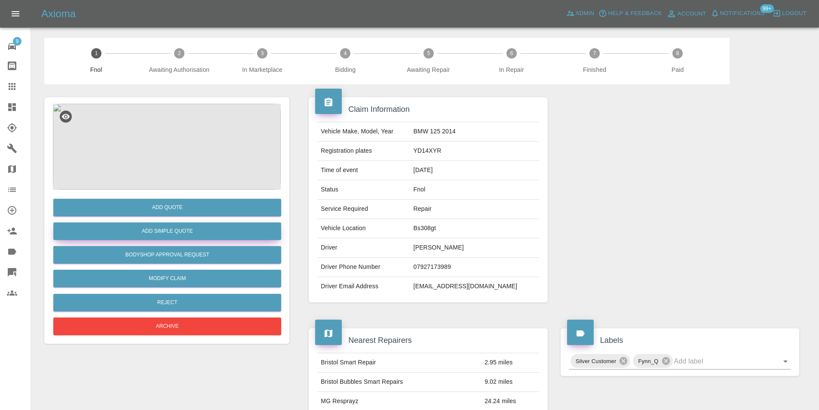
click at [180, 230] on button "Add Simple Quote" at bounding box center [167, 231] width 228 height 18
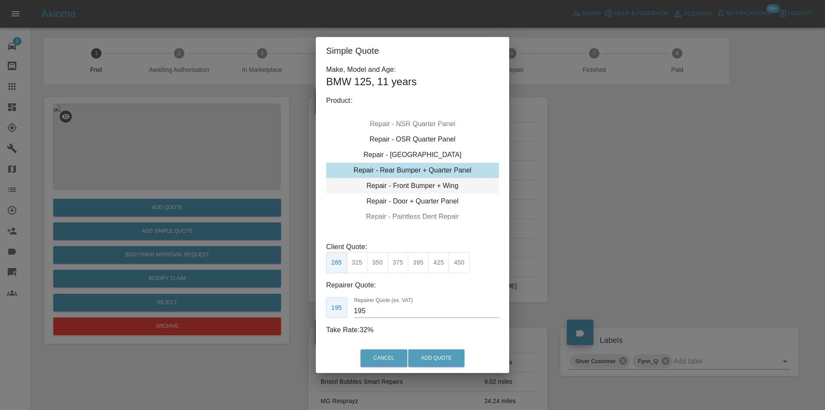
drag, startPoint x: 444, startPoint y: 187, endPoint x: 438, endPoint y: 197, distance: 11.9
click at [443, 187] on div "Repair - Front Bumper + Wing" at bounding box center [412, 185] width 173 height 15
click at [356, 262] on button "325" at bounding box center [357, 262] width 21 height 21
click at [436, 185] on div "Repair - Front Bumper + Wing" at bounding box center [412, 185] width 173 height 15
click at [359, 263] on button "310" at bounding box center [357, 262] width 21 height 21
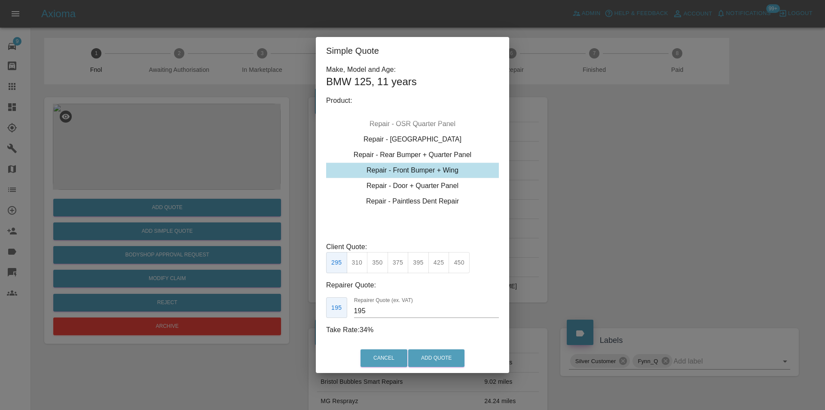
type input "200"
click at [423, 353] on button "Add Quote" at bounding box center [436, 358] width 56 height 18
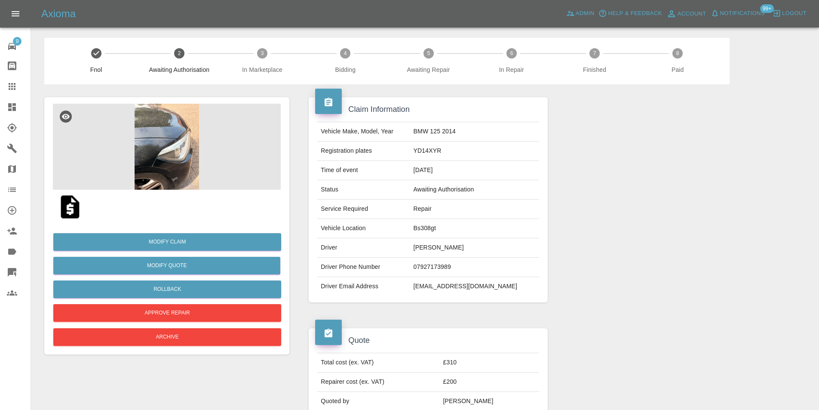
click at [155, 146] on img at bounding box center [167, 147] width 228 height 86
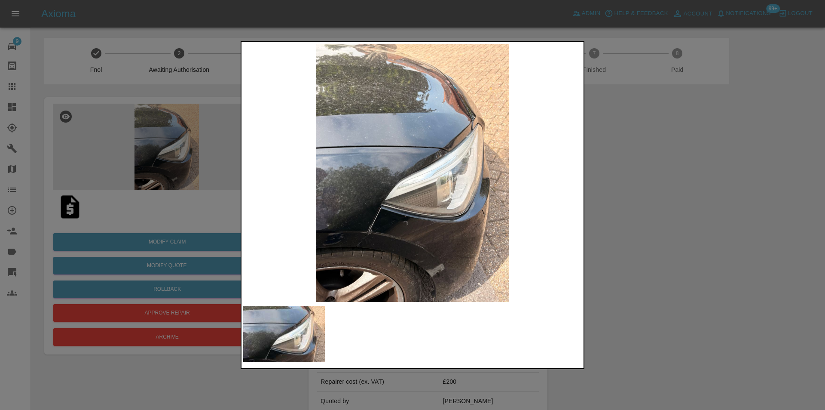
click at [668, 223] on div at bounding box center [412, 205] width 825 height 410
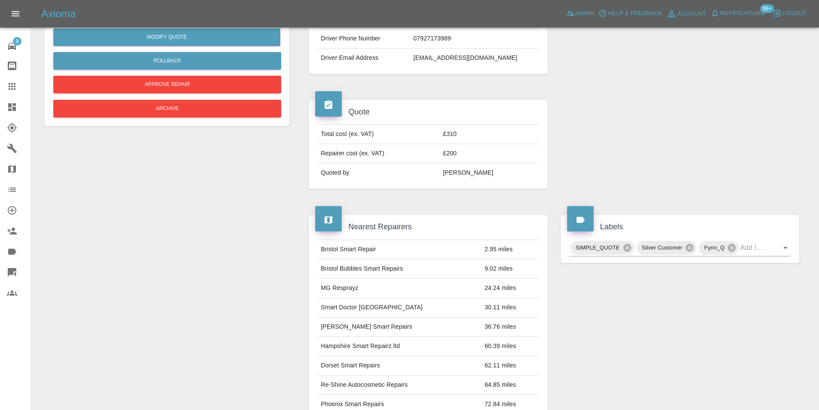
scroll to position [144, 0]
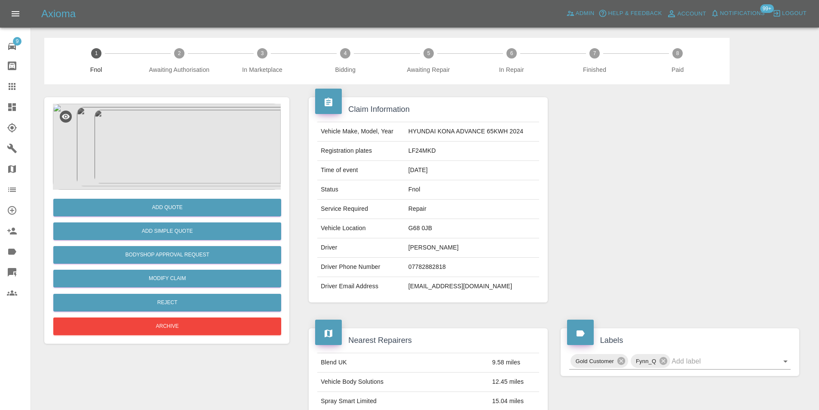
click at [188, 147] on img at bounding box center [167, 147] width 228 height 86
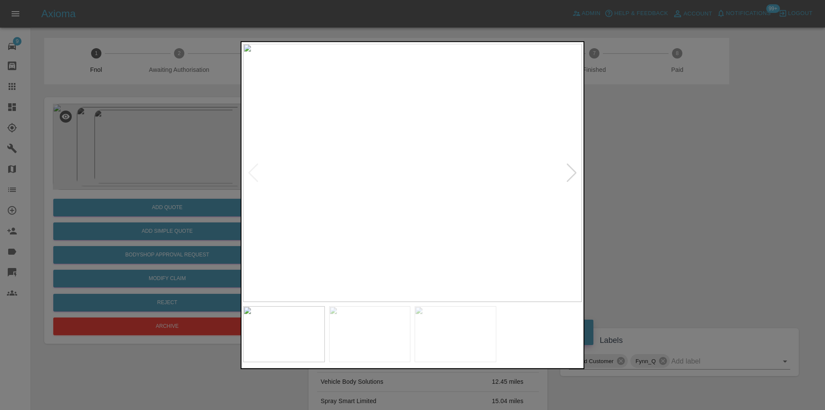
click at [574, 175] on div at bounding box center [572, 172] width 12 height 19
click at [574, 174] on div at bounding box center [572, 172] width 12 height 19
click at [574, 174] on img at bounding box center [412, 172] width 339 height 258
click at [252, 173] on div at bounding box center [254, 172] width 12 height 19
drag, startPoint x: 675, startPoint y: 181, endPoint x: 432, endPoint y: 26, distance: 288.0
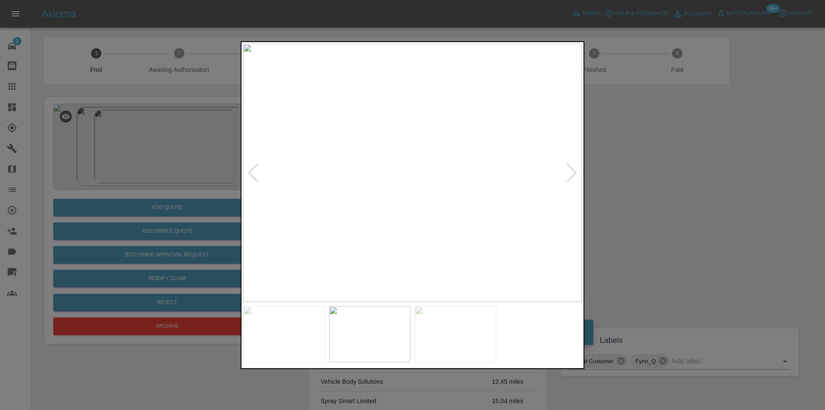
click at [671, 177] on div at bounding box center [412, 205] width 825 height 410
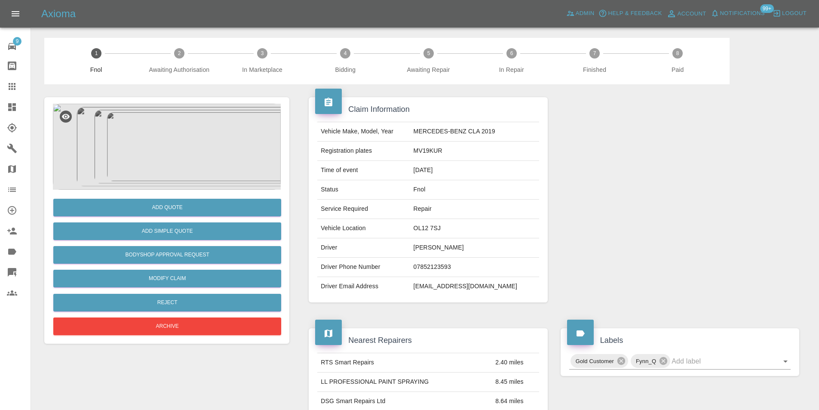
click at [146, 150] on img at bounding box center [167, 147] width 228 height 86
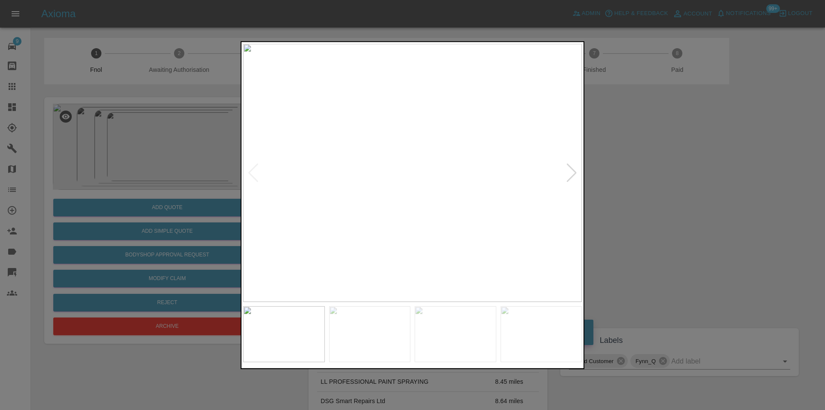
click at [573, 174] on div at bounding box center [572, 172] width 12 height 19
click at [573, 173] on div at bounding box center [572, 172] width 12 height 19
click at [573, 173] on img at bounding box center [412, 172] width 339 height 258
drag, startPoint x: 661, startPoint y: 189, endPoint x: 520, endPoint y: 181, distance: 140.8
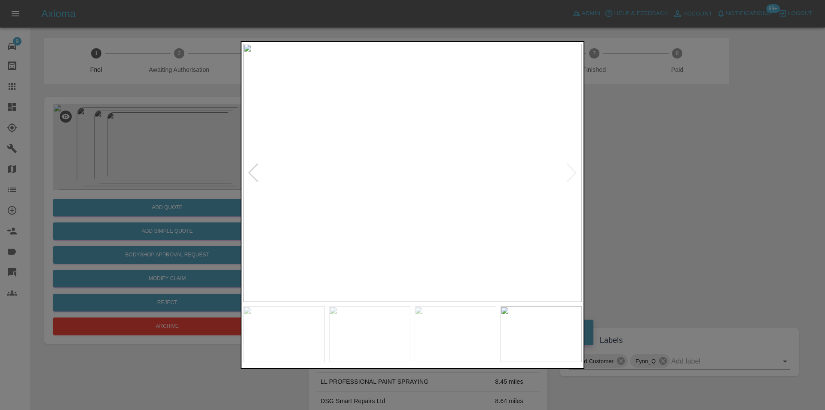
click at [658, 191] on div at bounding box center [412, 205] width 825 height 410
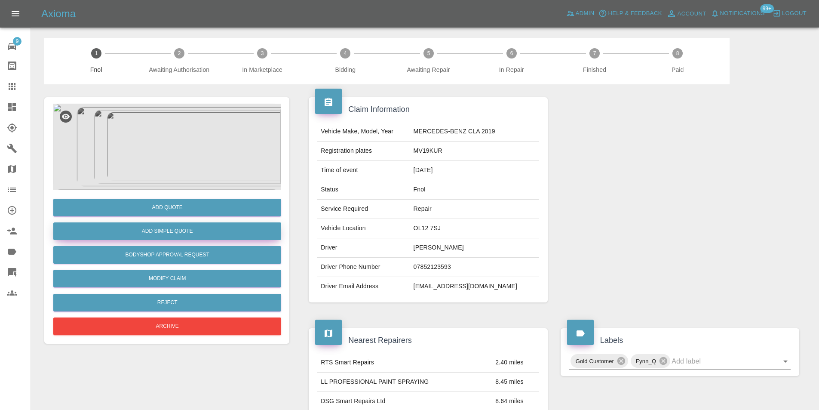
click at [175, 233] on button "Add Simple Quote" at bounding box center [167, 231] width 228 height 18
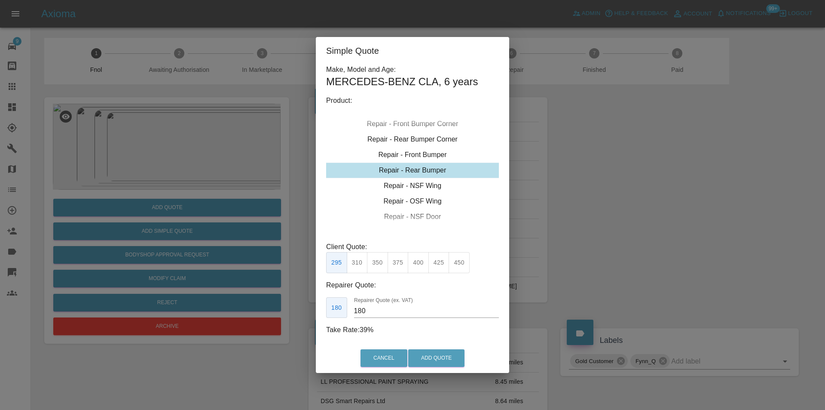
click at [429, 172] on div "Repair - Rear Bumper" at bounding box center [412, 169] width 173 height 15
click at [378, 257] on button "350" at bounding box center [377, 262] width 21 height 21
type input "210"
click at [422, 356] on button "Add Quote" at bounding box center [436, 358] width 56 height 18
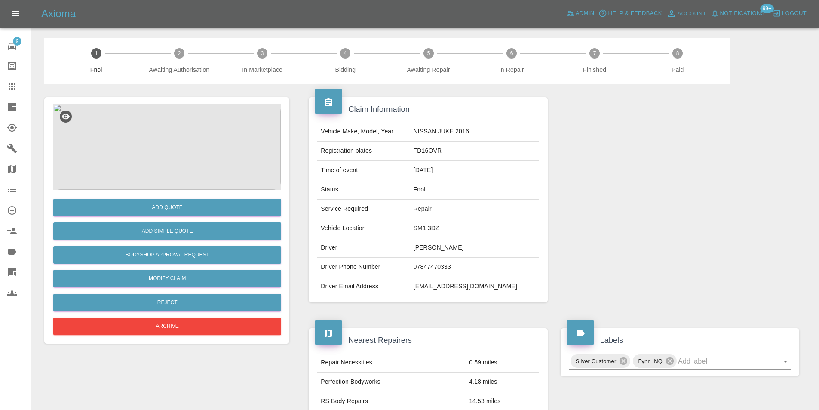
click at [198, 159] on img at bounding box center [167, 147] width 228 height 86
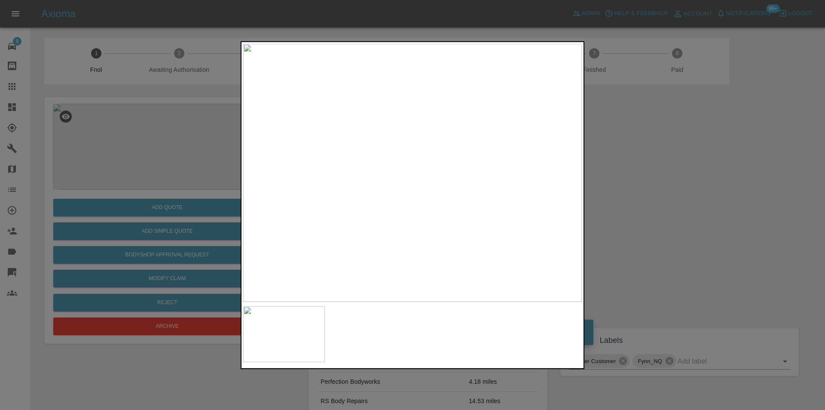
click at [628, 179] on div at bounding box center [412, 205] width 825 height 410
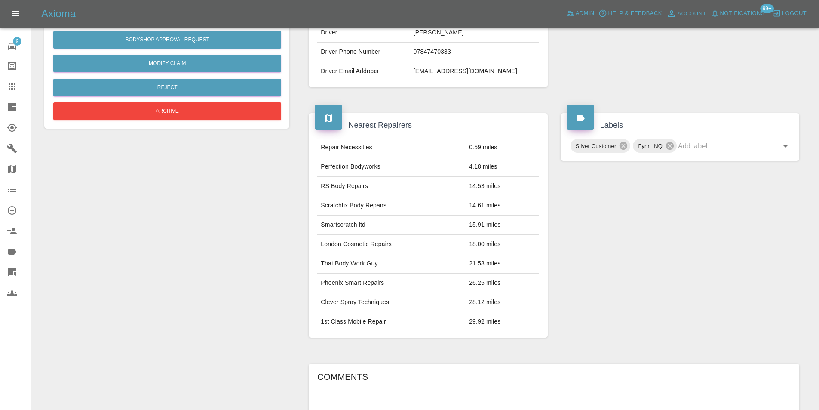
scroll to position [43, 0]
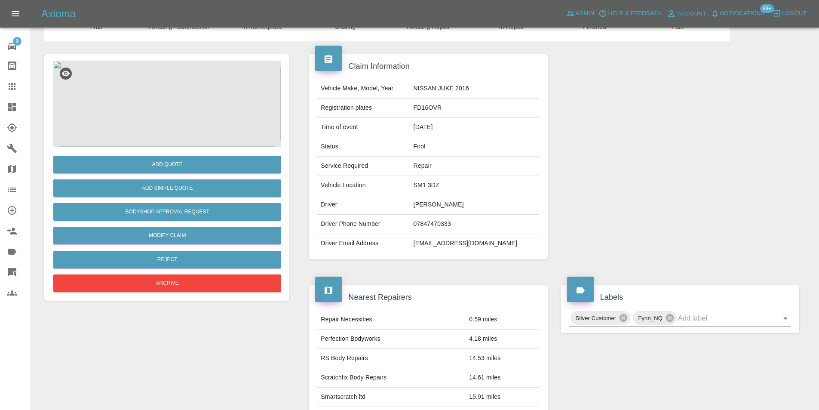
click at [168, 104] on img at bounding box center [167, 104] width 228 height 86
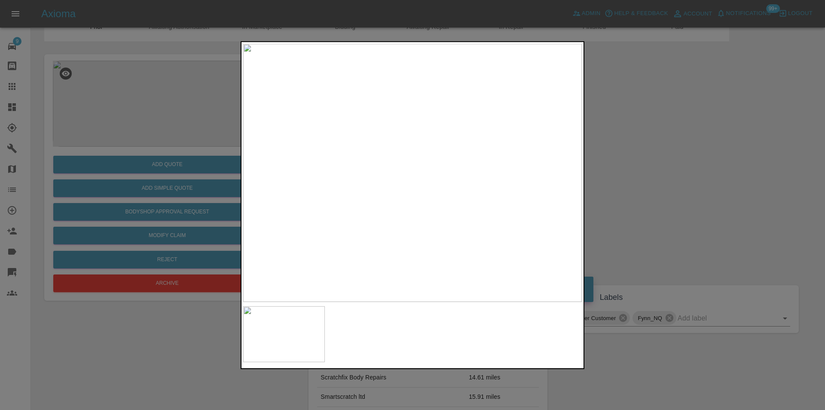
click at [447, 152] on img at bounding box center [412, 172] width 339 height 258
click at [447, 152] on img at bounding box center [308, 234] width 1016 height 774
click at [673, 151] on div at bounding box center [412, 205] width 825 height 410
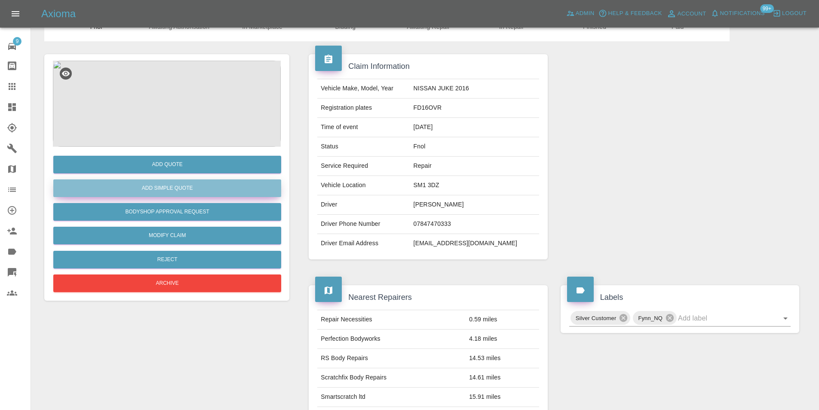
click at [186, 187] on button "Add Simple Quote" at bounding box center [167, 188] width 228 height 18
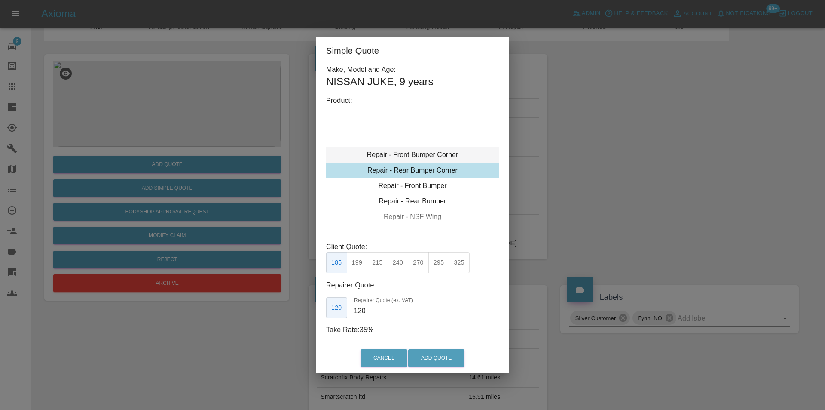
click at [432, 152] on div "Repair - Front Bumper Corner" at bounding box center [412, 154] width 173 height 15
drag, startPoint x: 418, startPoint y: 261, endPoint x: 426, endPoint y: 291, distance: 30.8
click at [418, 262] on button "270" at bounding box center [418, 262] width 21 height 21
type input "165"
click at [433, 353] on button "Add Quote" at bounding box center [436, 358] width 56 height 18
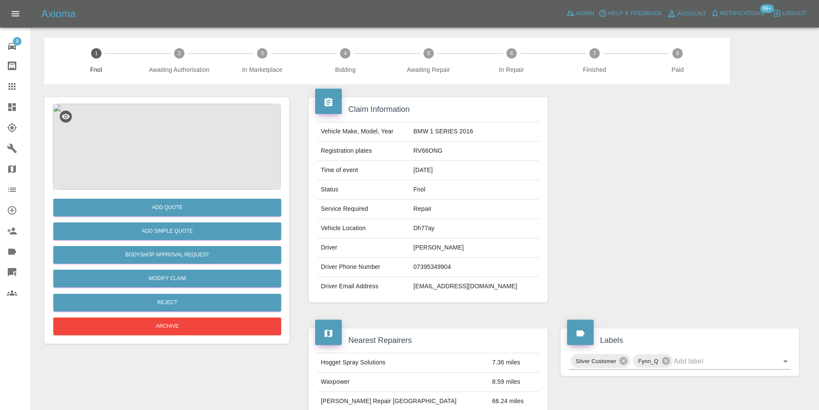
click at [166, 152] on img at bounding box center [167, 147] width 228 height 86
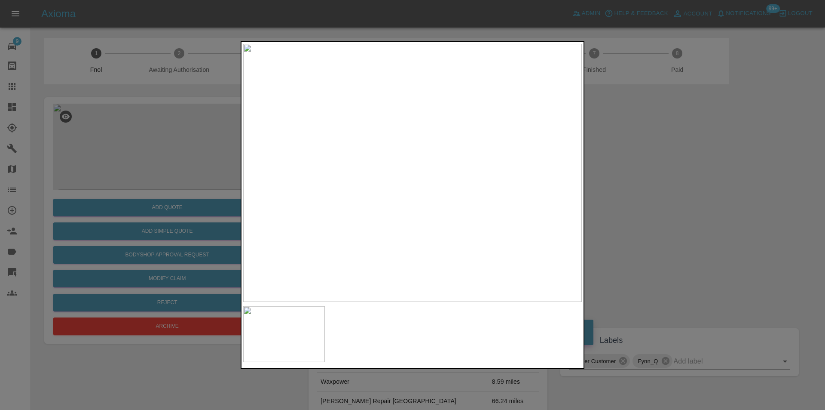
click at [665, 177] on div at bounding box center [412, 205] width 825 height 410
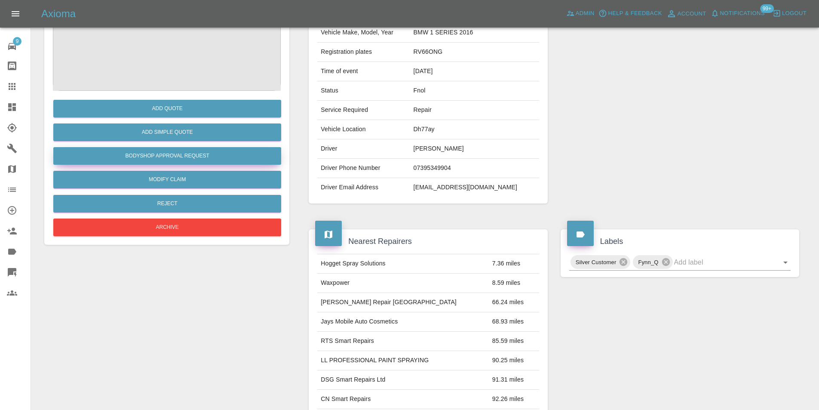
scroll to position [43, 0]
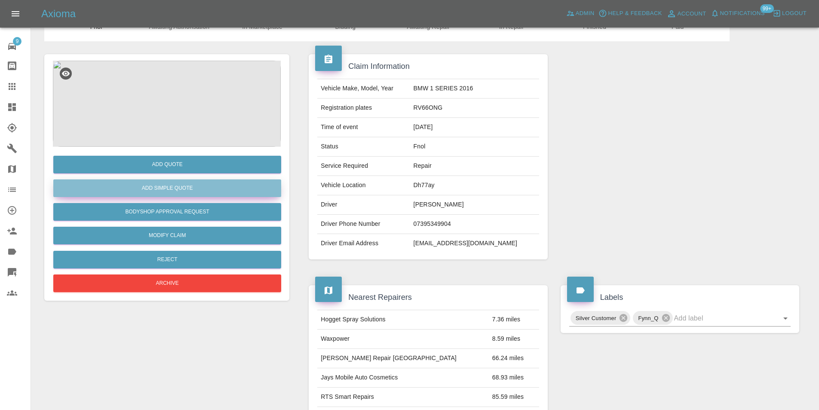
click at [176, 190] on button "Add Simple Quote" at bounding box center [167, 188] width 228 height 18
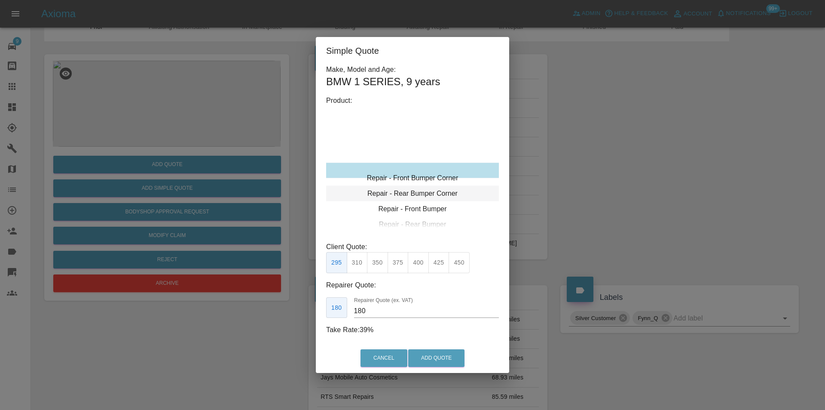
type input "120"
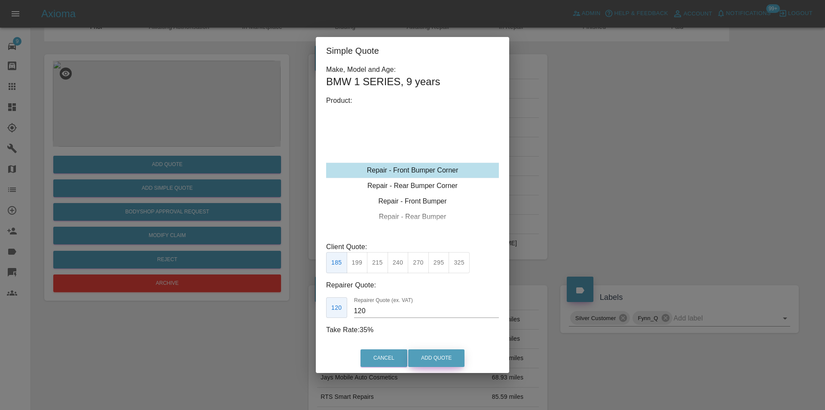
click at [432, 357] on button "Add Quote" at bounding box center [436, 358] width 56 height 18
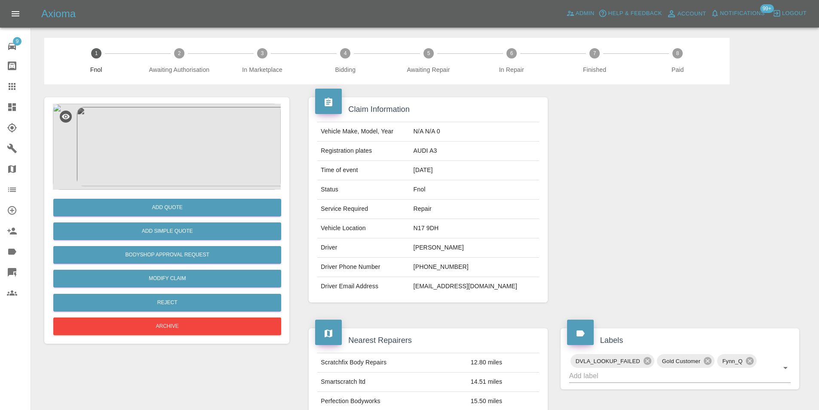
click at [173, 141] on img at bounding box center [167, 147] width 228 height 86
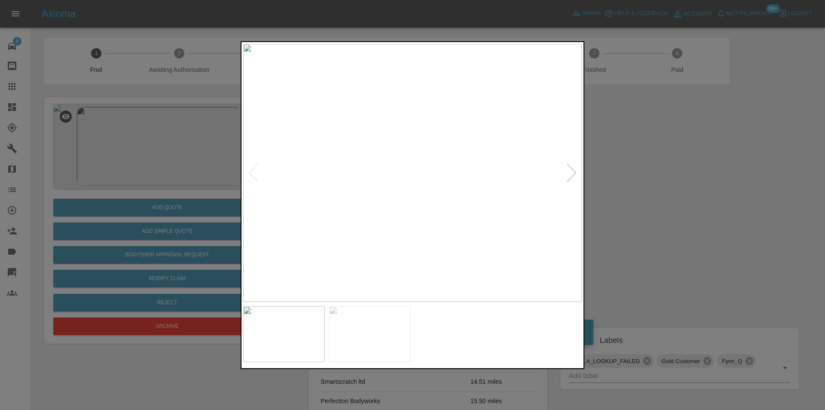
click at [569, 175] on div at bounding box center [572, 172] width 12 height 19
click at [569, 175] on img at bounding box center [412, 172] width 339 height 258
click at [661, 178] on div at bounding box center [412, 205] width 825 height 410
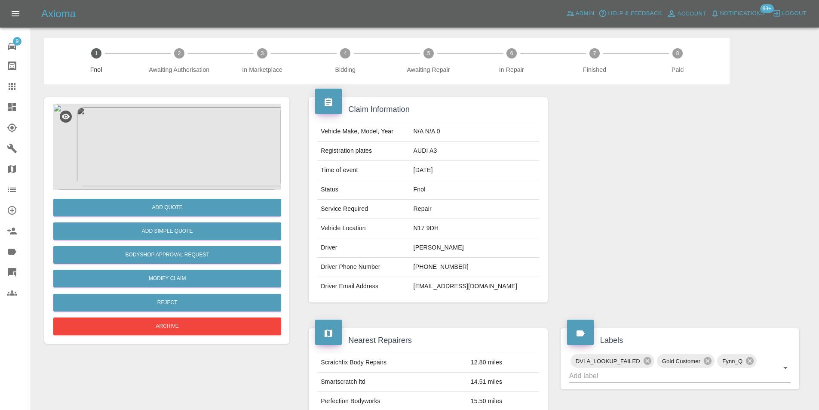
click at [171, 124] on img at bounding box center [167, 147] width 228 height 86
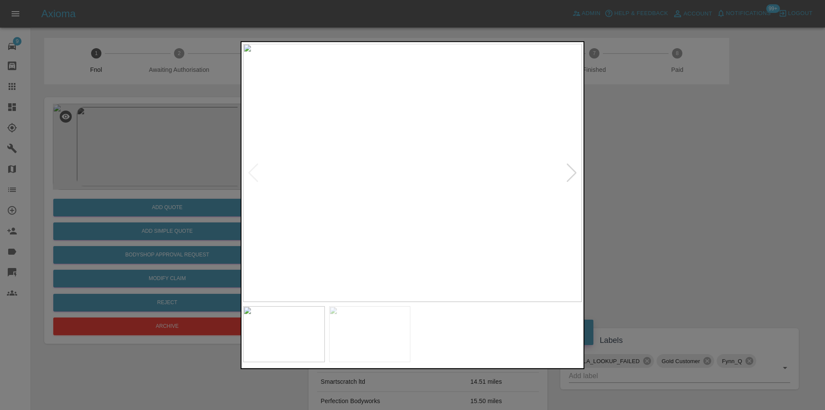
click at [573, 175] on div at bounding box center [572, 172] width 12 height 19
click at [573, 175] on img at bounding box center [412, 172] width 339 height 258
drag, startPoint x: 656, startPoint y: 179, endPoint x: 352, endPoint y: 188, distance: 303.6
click at [653, 180] on div at bounding box center [412, 205] width 825 height 410
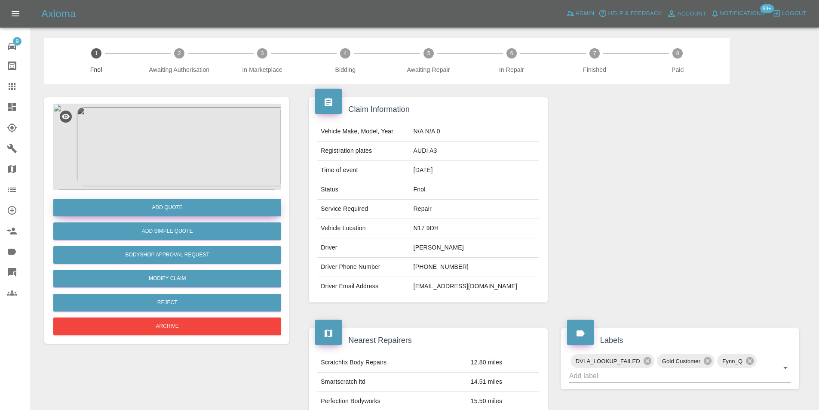
click at [185, 207] on button "Add Quote" at bounding box center [167, 208] width 228 height 18
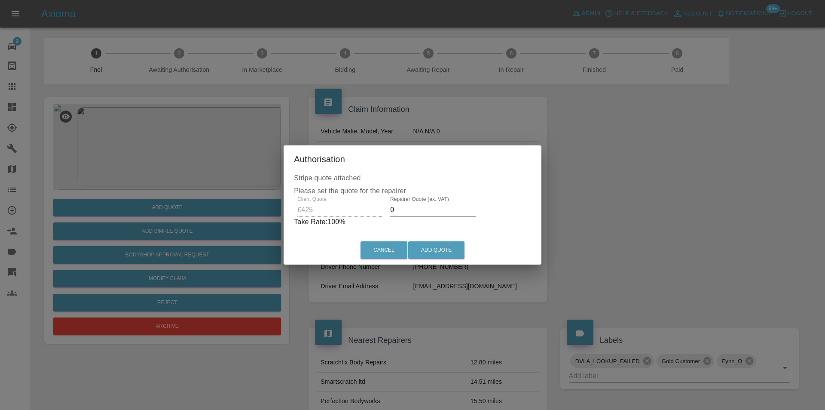
click at [404, 206] on input "0" at bounding box center [433, 210] width 86 height 14
type input "0270"
click at [434, 245] on button "Add Quote" at bounding box center [436, 250] width 56 height 18
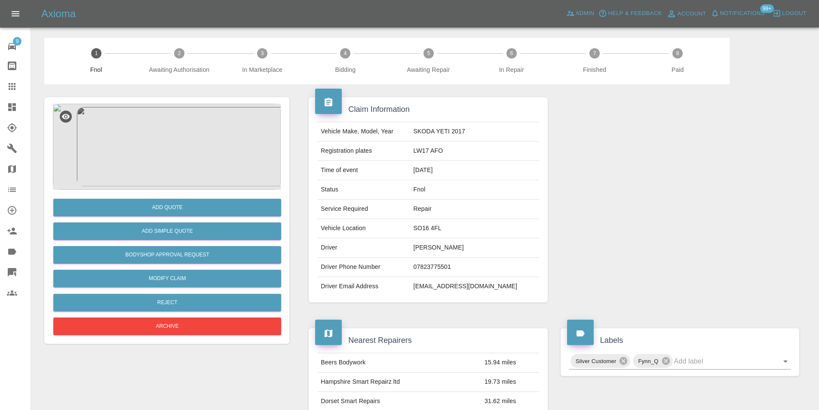
click at [172, 114] on img at bounding box center [167, 147] width 228 height 86
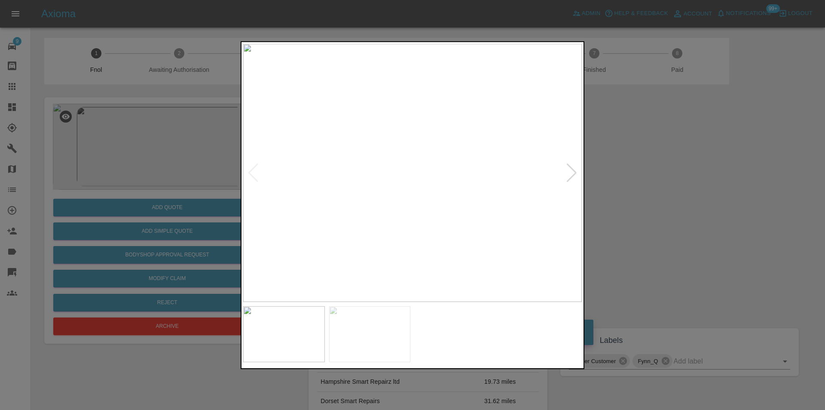
click at [572, 173] on div at bounding box center [572, 172] width 12 height 19
click at [572, 173] on img at bounding box center [412, 172] width 339 height 258
click at [712, 197] on div at bounding box center [412, 205] width 825 height 410
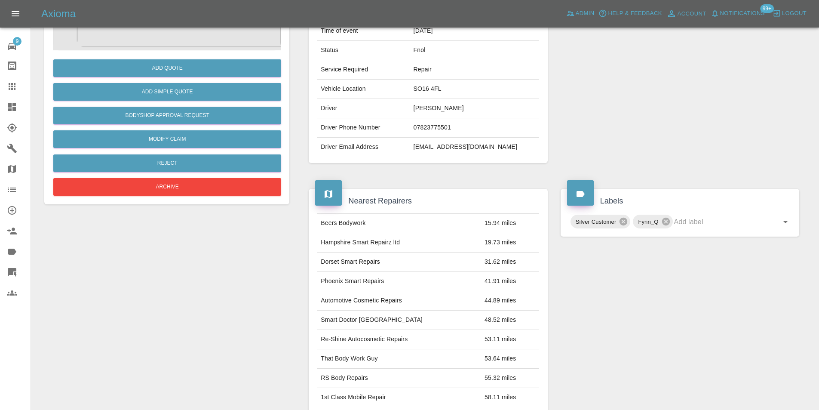
scroll to position [56, 0]
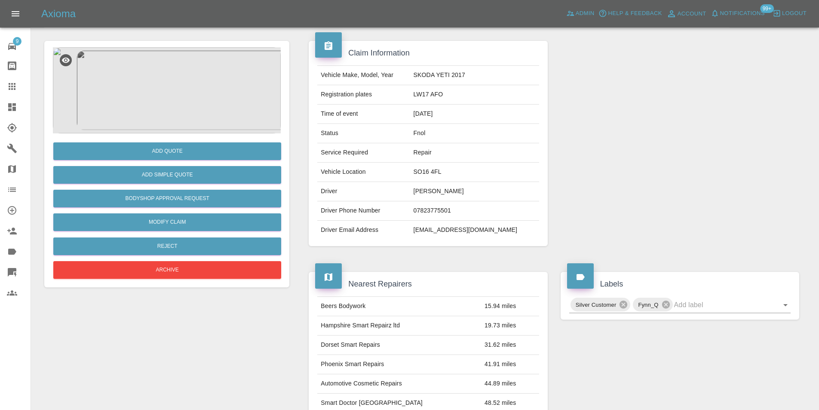
click at [183, 94] on img at bounding box center [167, 90] width 228 height 86
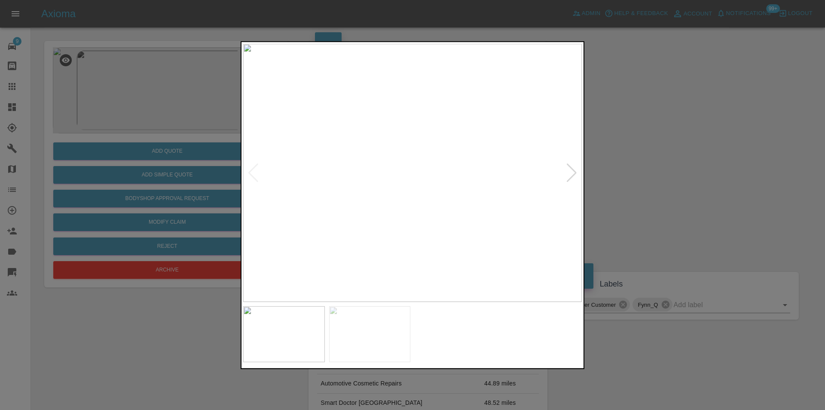
click at [579, 175] on img at bounding box center [412, 172] width 339 height 258
click at [574, 173] on div at bounding box center [572, 172] width 12 height 19
drag, startPoint x: 639, startPoint y: 172, endPoint x: 555, endPoint y: 172, distance: 84.3
click at [640, 172] on div at bounding box center [412, 205] width 825 height 410
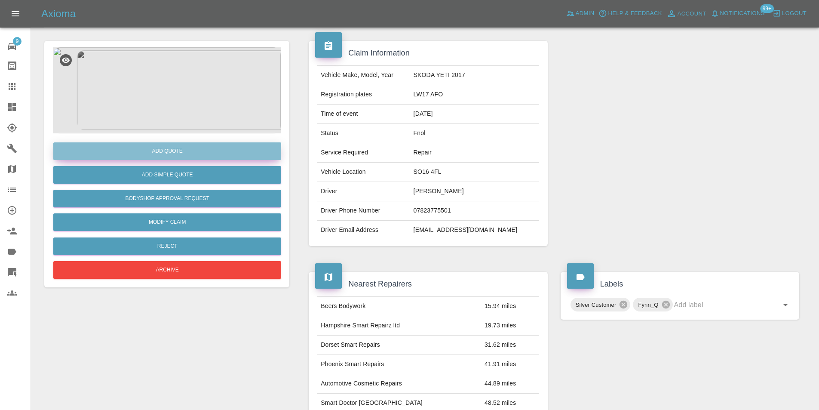
click at [185, 147] on button "Add Quote" at bounding box center [167, 151] width 228 height 18
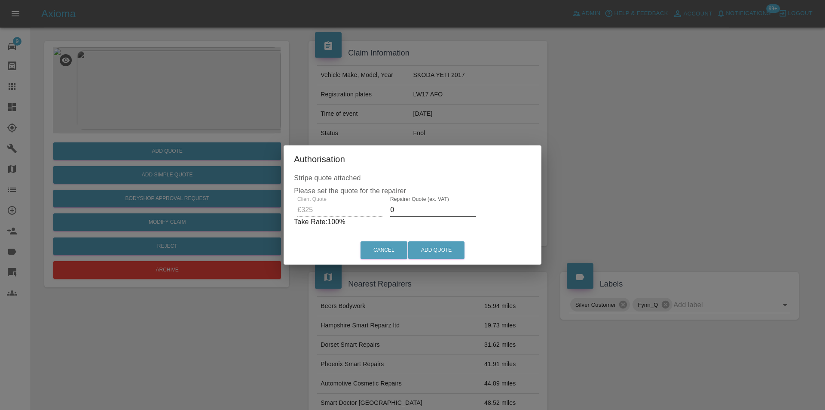
click at [417, 211] on input "0" at bounding box center [433, 210] width 86 height 14
type input "0210"
click at [439, 246] on button "Add Quote" at bounding box center [436, 250] width 56 height 18
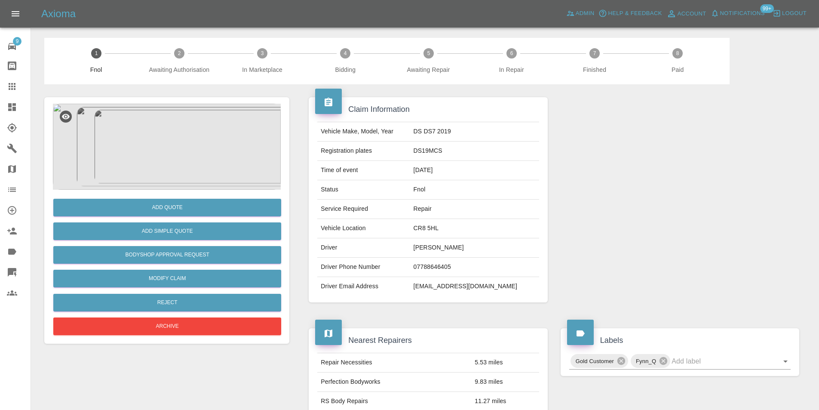
click at [150, 153] on img at bounding box center [167, 147] width 228 height 86
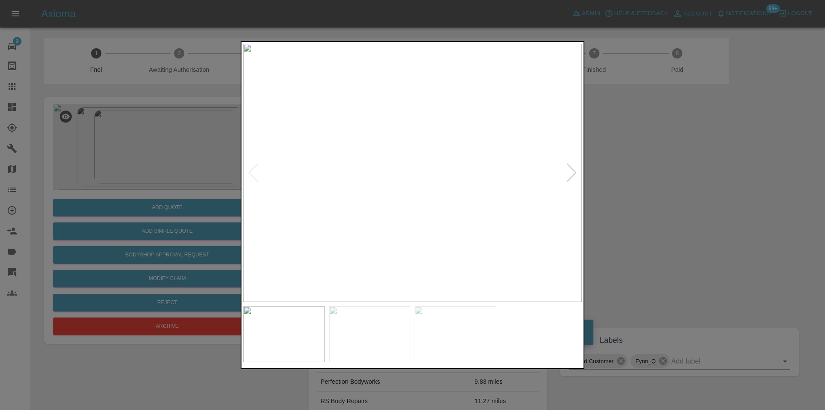
click at [572, 169] on div at bounding box center [572, 172] width 12 height 19
click at [572, 169] on img at bounding box center [412, 172] width 339 height 258
click at [700, 194] on div at bounding box center [412, 205] width 825 height 410
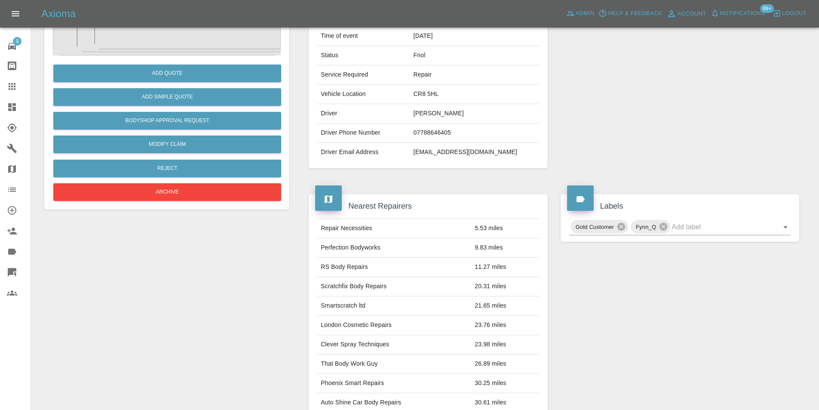
scroll to position [43, 0]
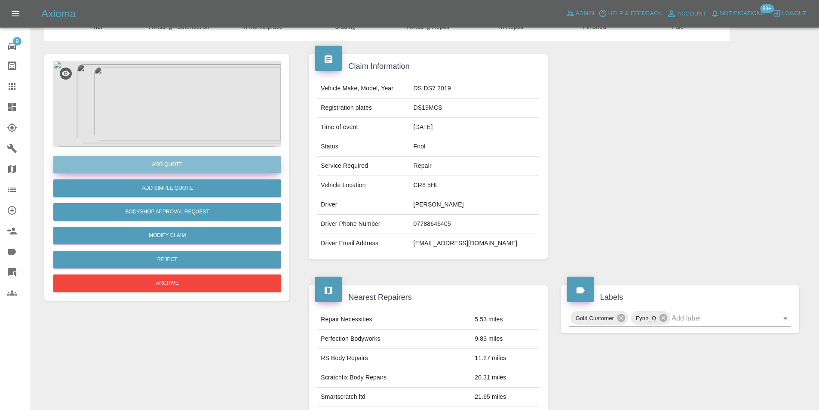
click at [170, 172] on button "Add Quote" at bounding box center [167, 165] width 228 height 18
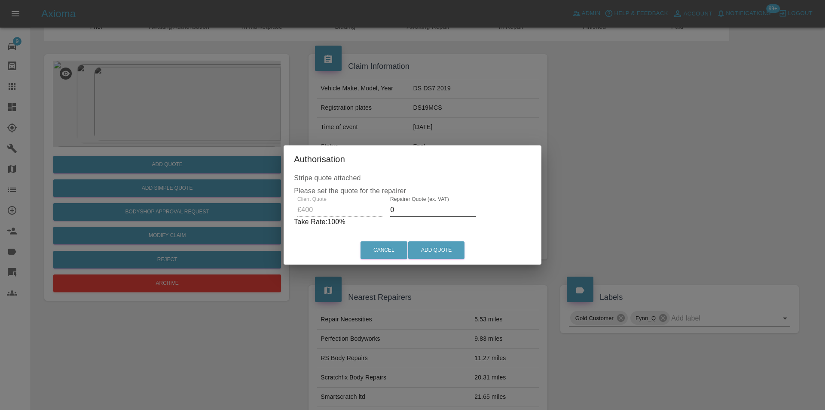
click at [406, 209] on input "0" at bounding box center [433, 210] width 86 height 14
type input "0260"
click at [432, 248] on button "Add Quote" at bounding box center [436, 250] width 56 height 18
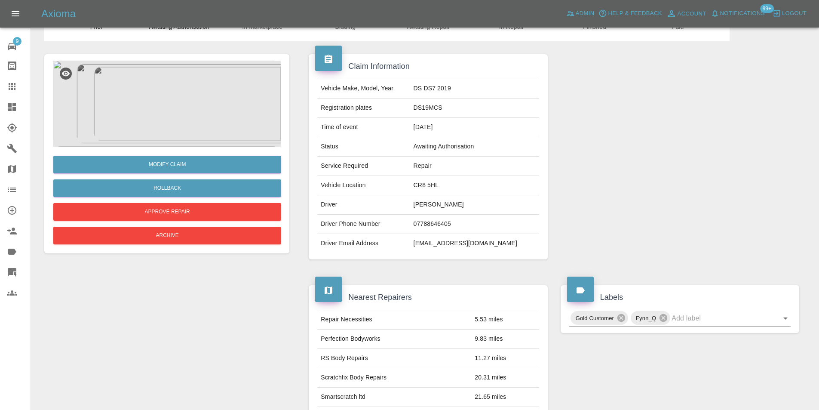
scroll to position [0, 0]
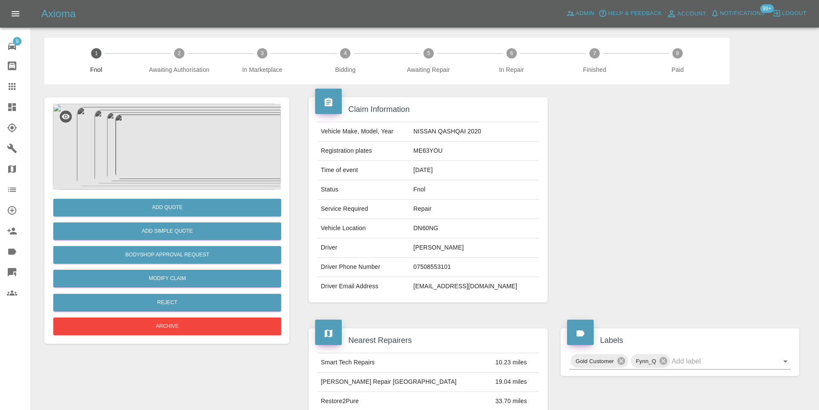
click at [181, 133] on img at bounding box center [167, 147] width 228 height 86
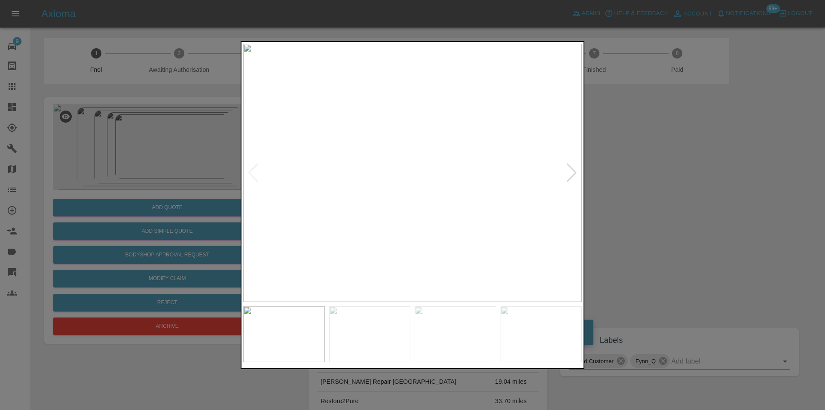
click at [575, 175] on div at bounding box center [572, 172] width 12 height 19
click at [575, 174] on div at bounding box center [572, 172] width 12 height 19
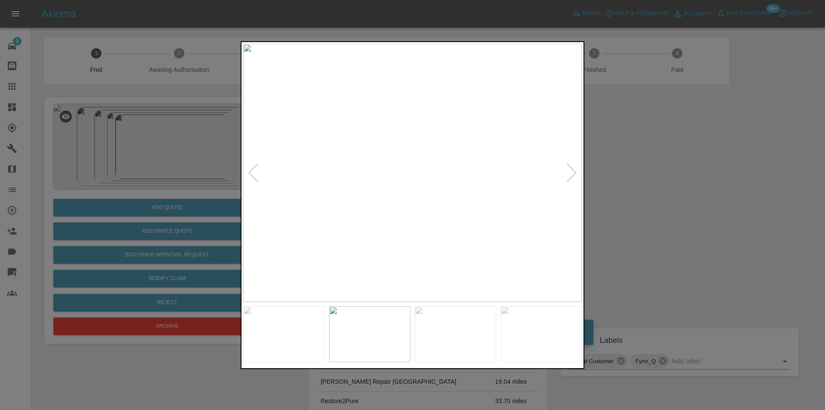
click at [575, 174] on div at bounding box center [572, 172] width 12 height 19
click at [574, 173] on img at bounding box center [412, 172] width 339 height 258
click at [669, 188] on div at bounding box center [412, 205] width 825 height 410
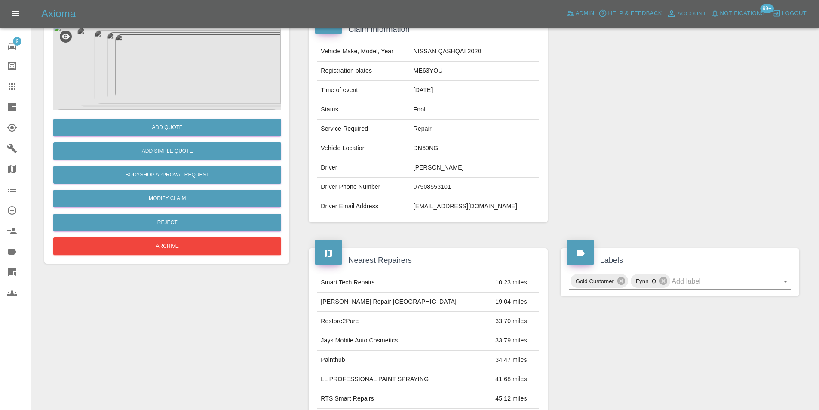
scroll to position [4, 0]
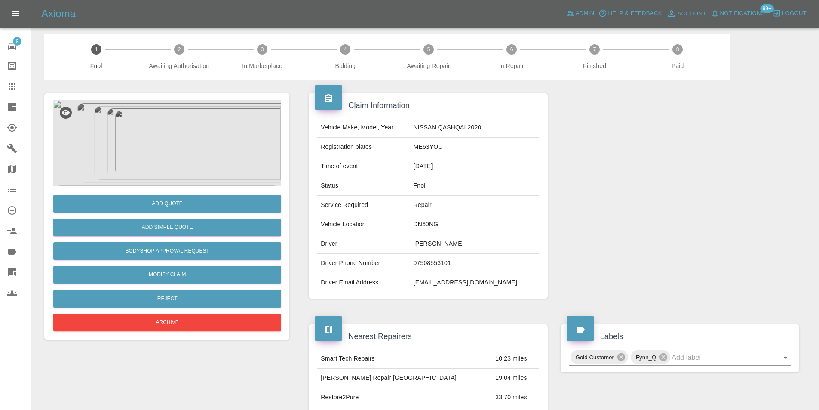
click at [176, 152] on img at bounding box center [167, 143] width 228 height 86
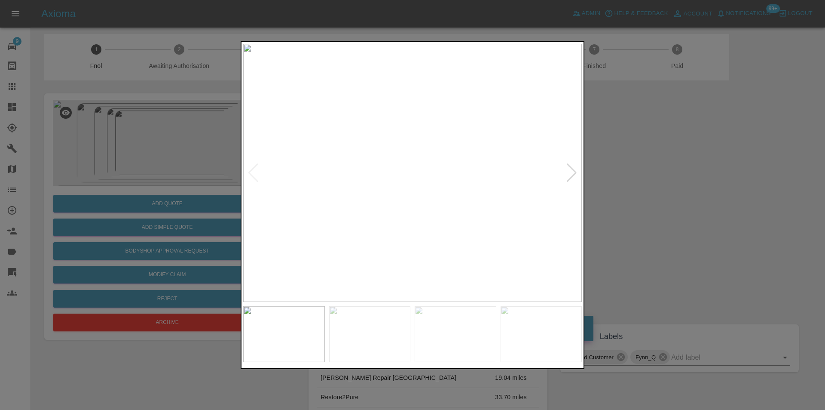
click at [574, 174] on div at bounding box center [572, 172] width 12 height 19
click at [573, 175] on div at bounding box center [572, 172] width 12 height 19
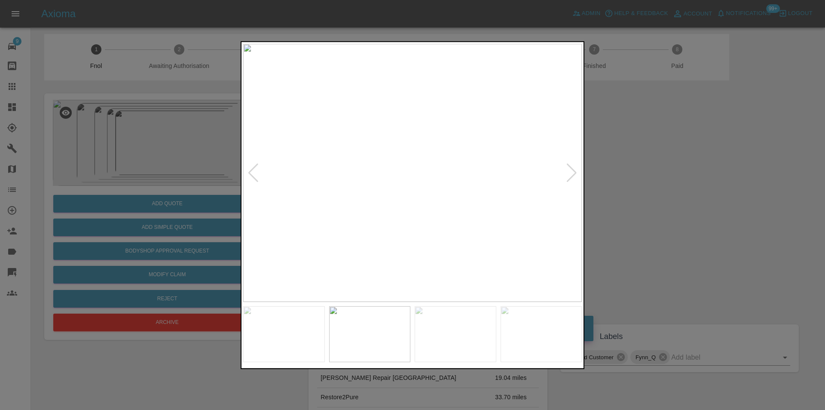
click at [573, 175] on div at bounding box center [572, 172] width 12 height 19
click at [634, 186] on div at bounding box center [412, 205] width 825 height 410
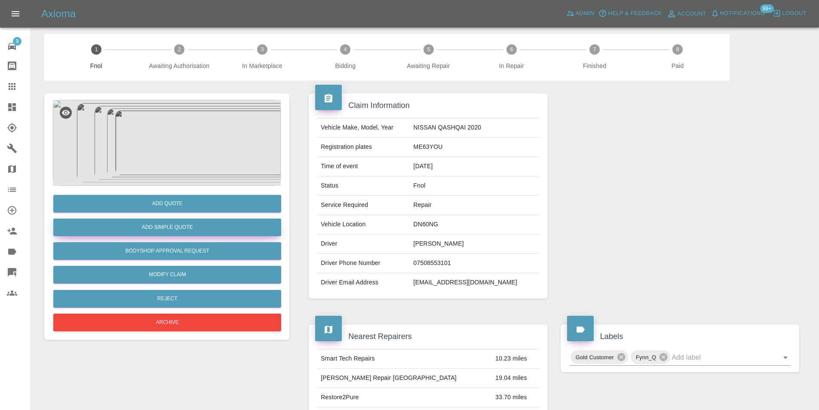
drag, startPoint x: 190, startPoint y: 239, endPoint x: 189, endPoint y: 233, distance: 5.7
click at [190, 237] on div "Add Quote Add Simple Quote Bodyshop Approval Request Modify Claim Reject Archive" at bounding box center [167, 259] width 228 height 147
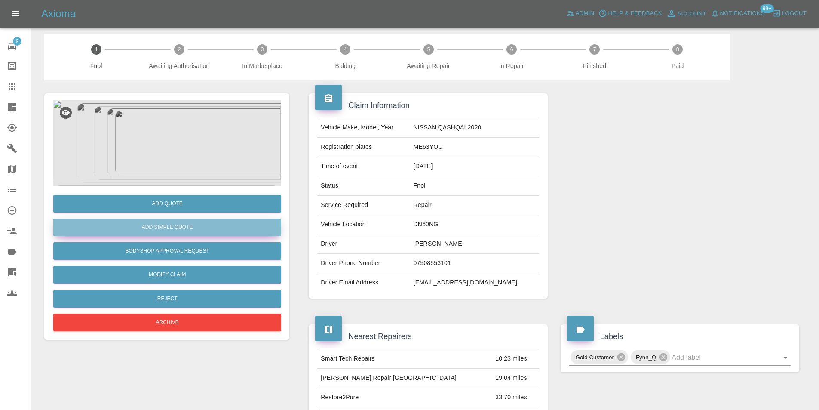
click at [180, 222] on button "Add Simple Quote" at bounding box center [167, 227] width 228 height 18
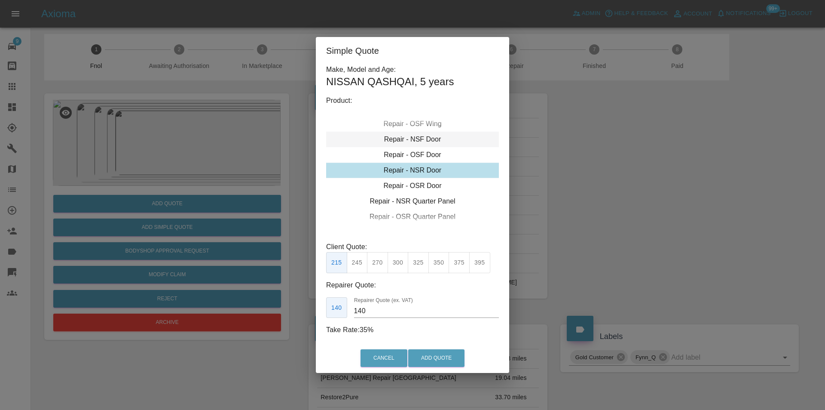
click at [425, 137] on div "Repair - NSF Door" at bounding box center [412, 139] width 173 height 15
click at [359, 262] on button "245" at bounding box center [357, 262] width 21 height 21
type input "160"
drag, startPoint x: 429, startPoint y: 356, endPoint x: 415, endPoint y: 375, distance: 23.6
click at [429, 357] on button "Add Quote" at bounding box center [436, 358] width 56 height 18
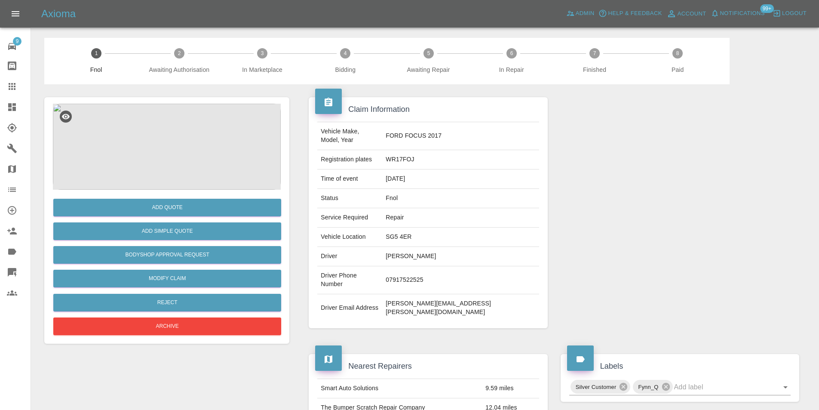
click at [177, 134] on img at bounding box center [167, 147] width 228 height 86
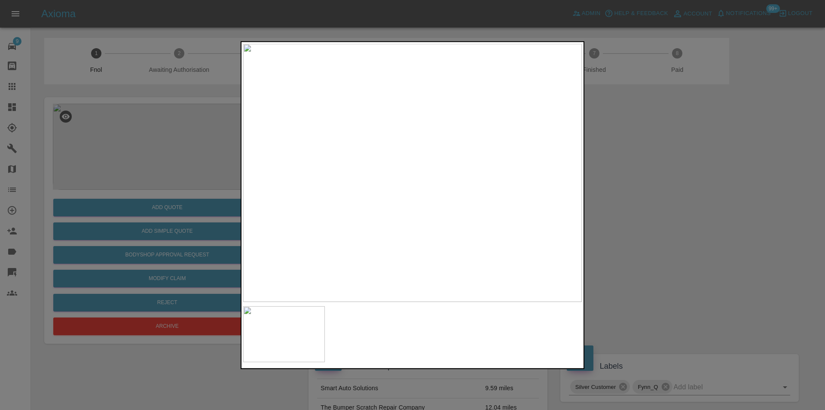
click at [654, 221] on div at bounding box center [412, 205] width 825 height 410
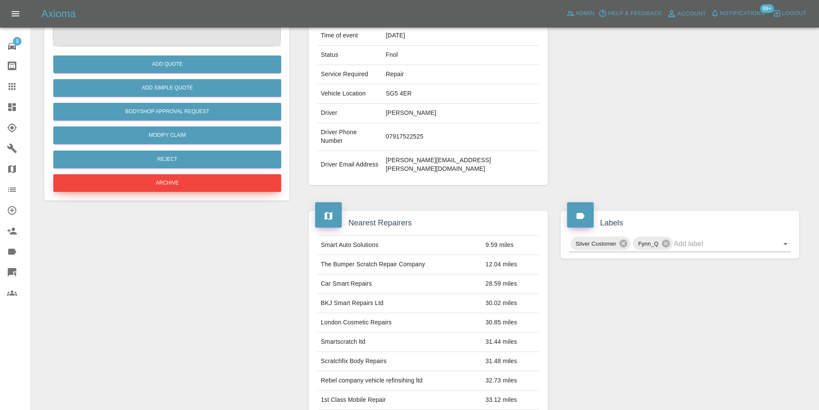
scroll to position [43, 0]
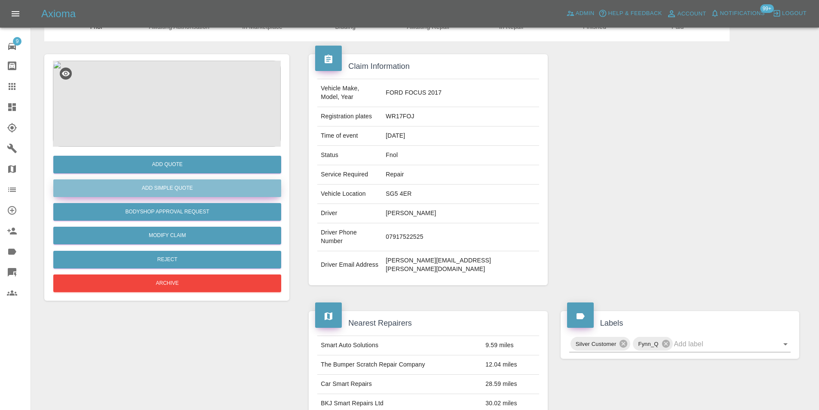
click at [190, 187] on button "Add Simple Quote" at bounding box center [167, 188] width 228 height 18
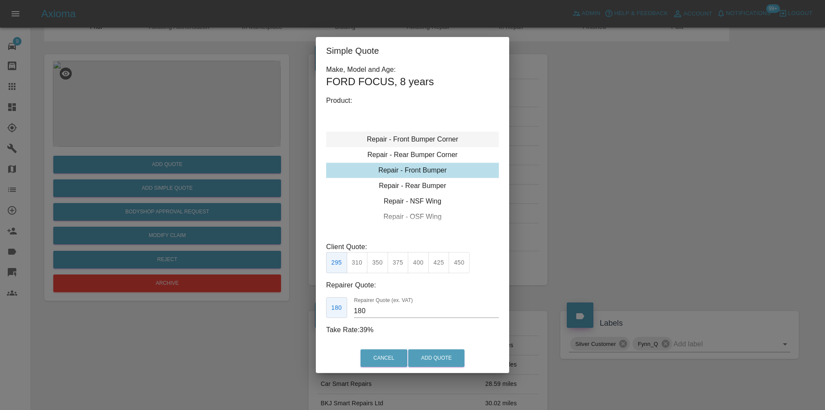
click at [435, 139] on div "Repair - Front Bumper Corner" at bounding box center [412, 139] width 173 height 15
type input "120"
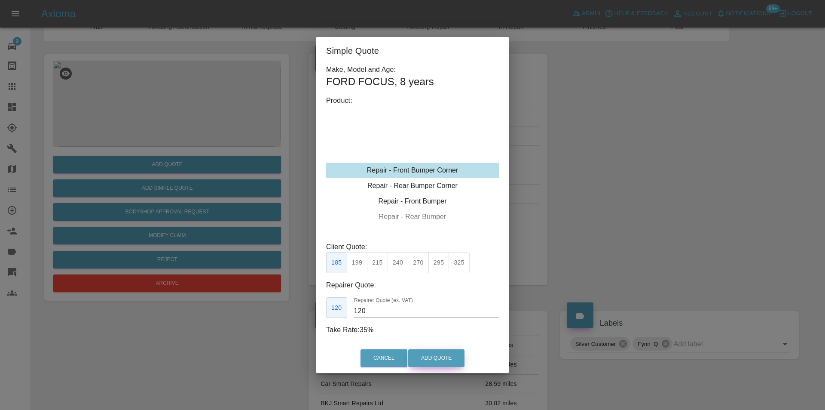
click at [439, 359] on button "Add Quote" at bounding box center [436, 358] width 56 height 18
